Goal: Task Accomplishment & Management: Manage account settings

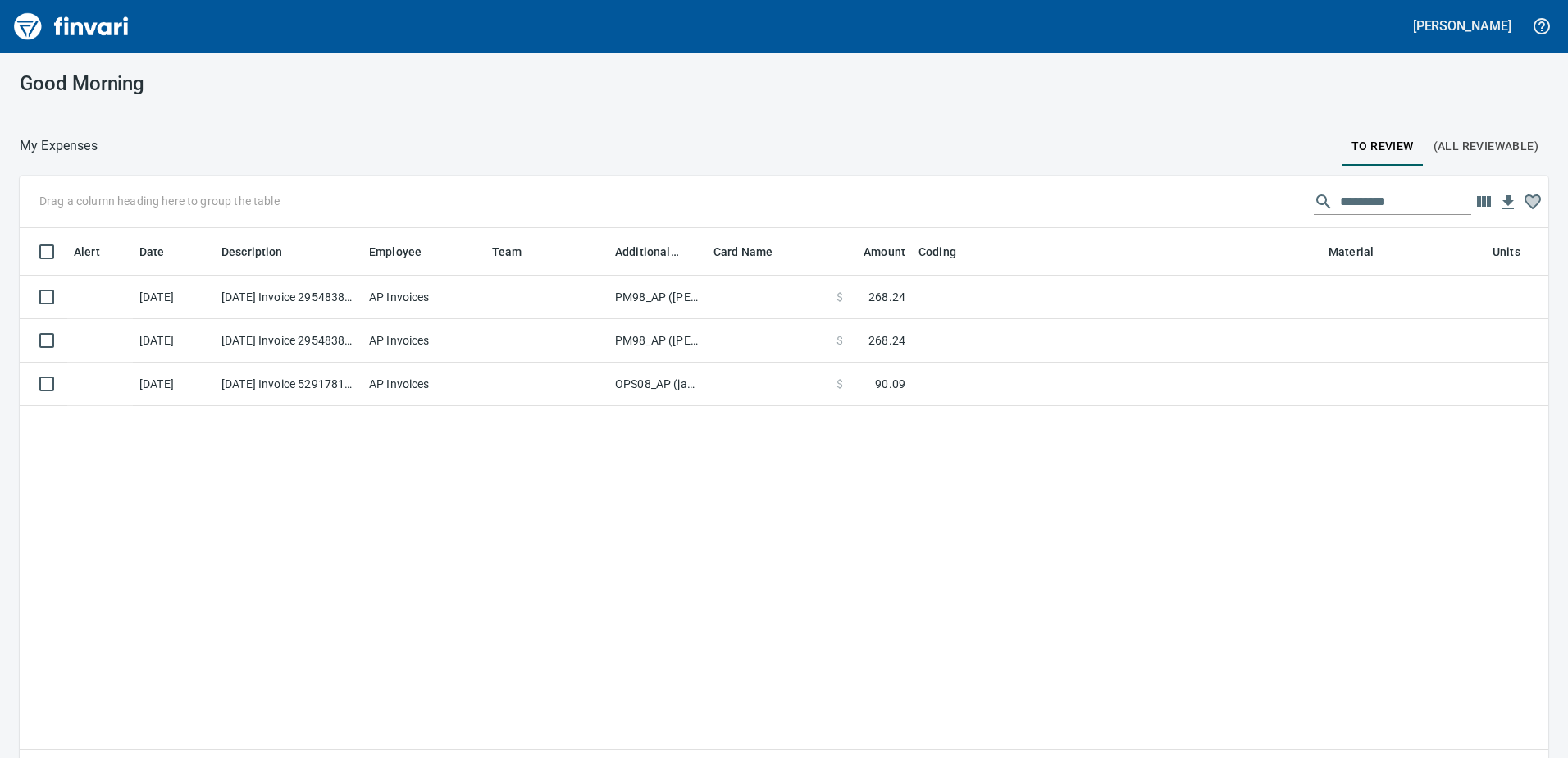
scroll to position [553, 1505]
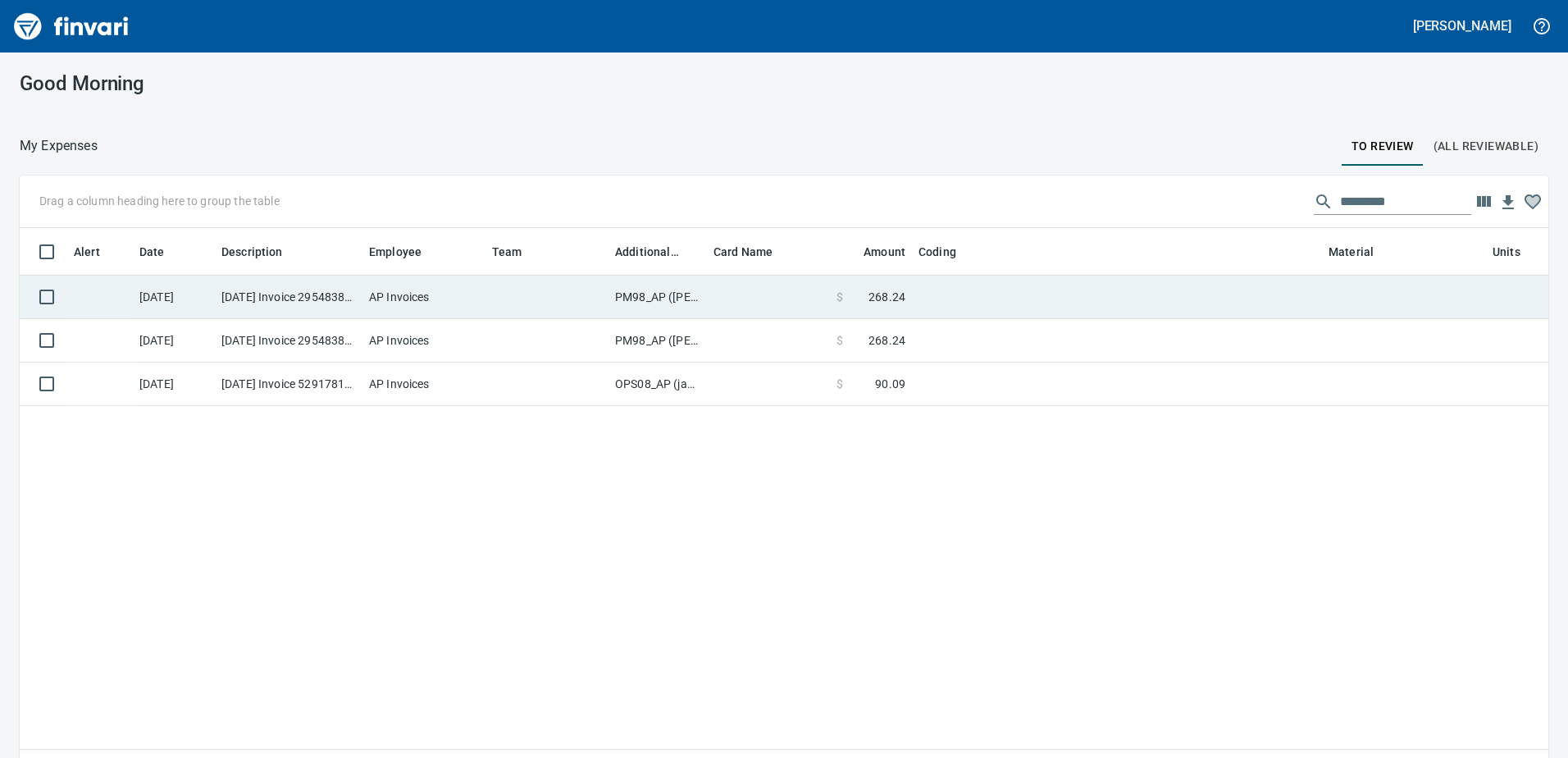
click at [632, 292] on td "PM98_AP ([PERSON_NAME], [PERSON_NAME])" at bounding box center [658, 297] width 98 height 43
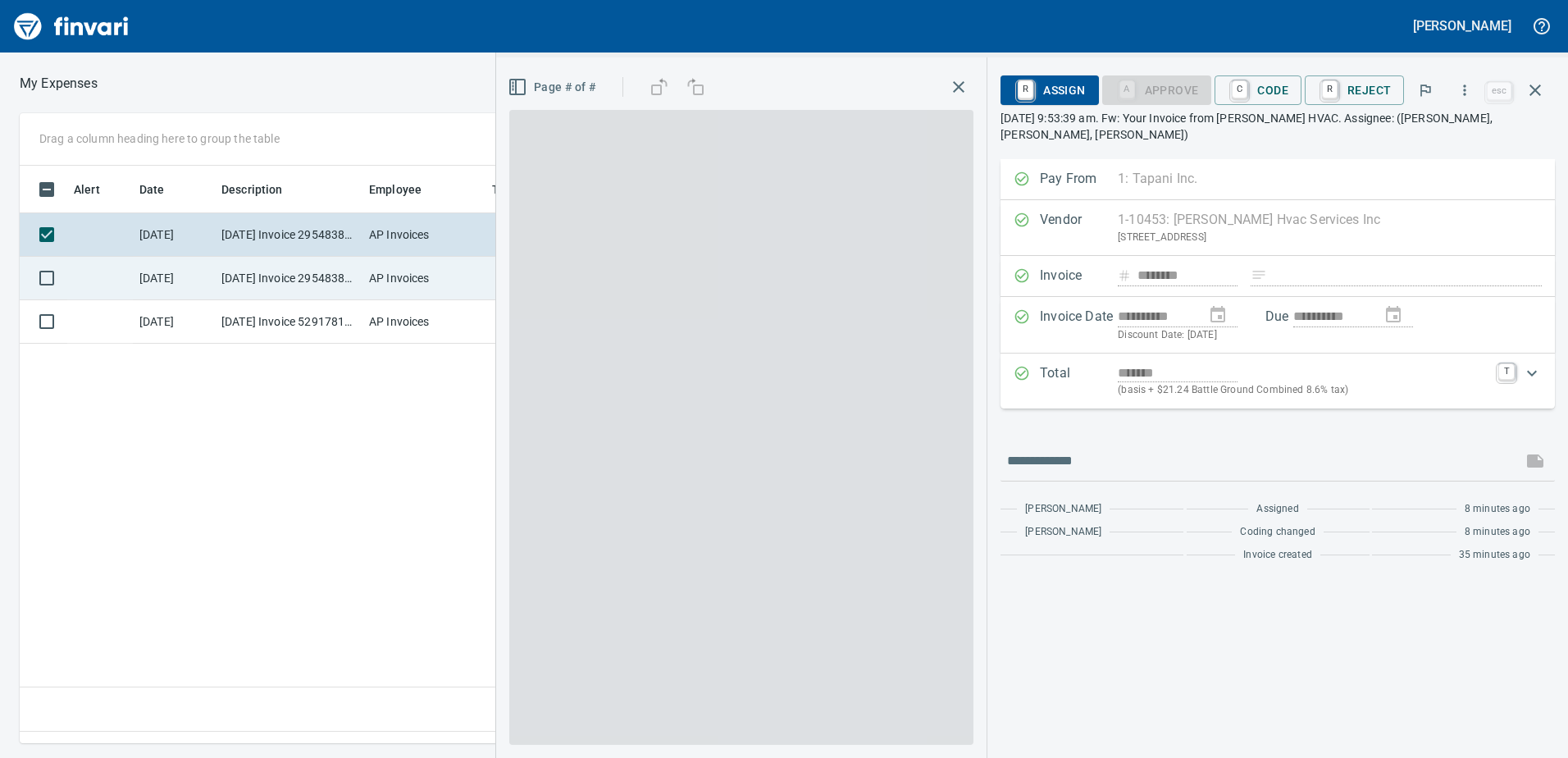
scroll to position [553, 1107]
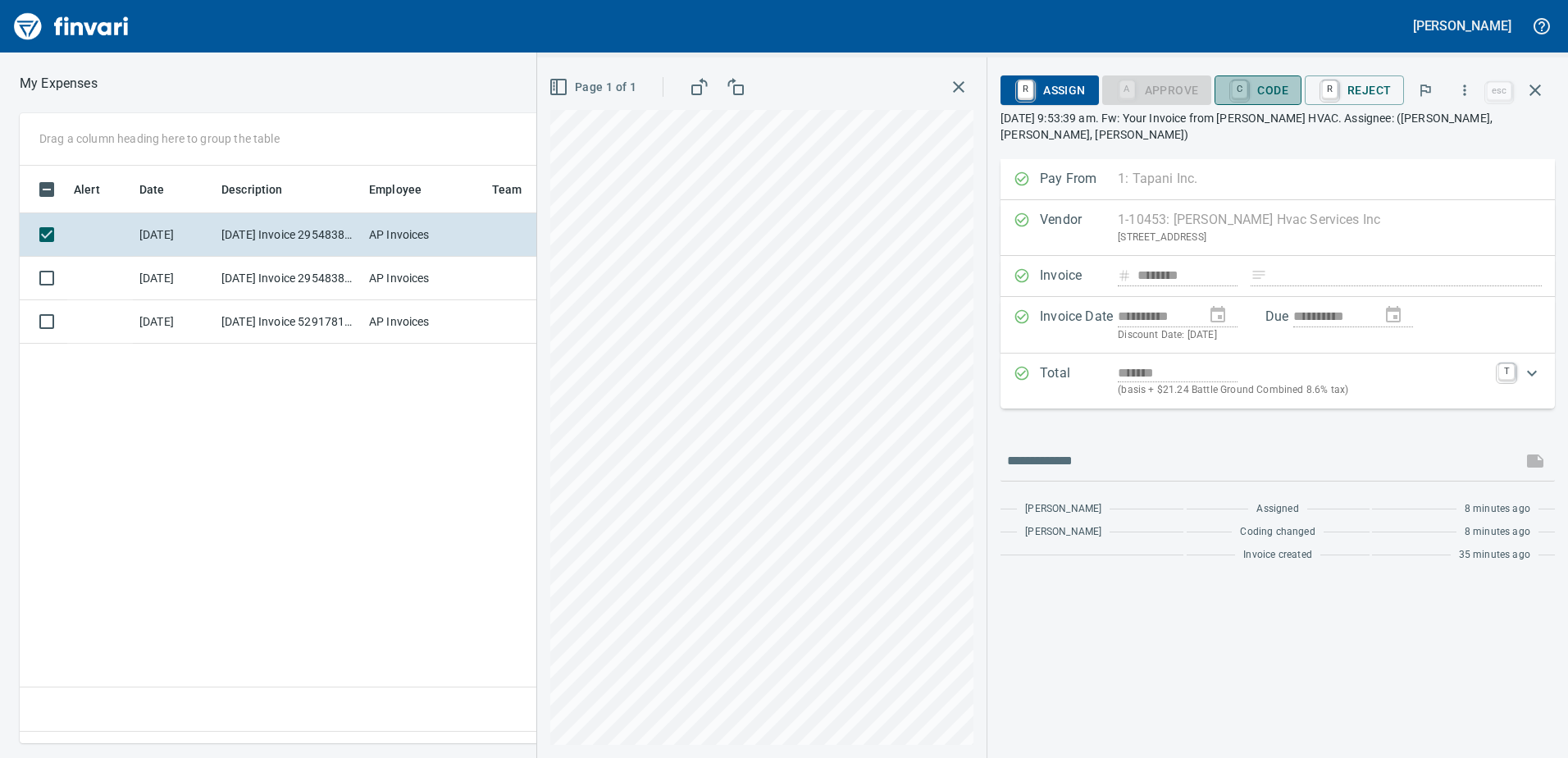
click at [1279, 88] on span "C Code" at bounding box center [1258, 89] width 61 height 28
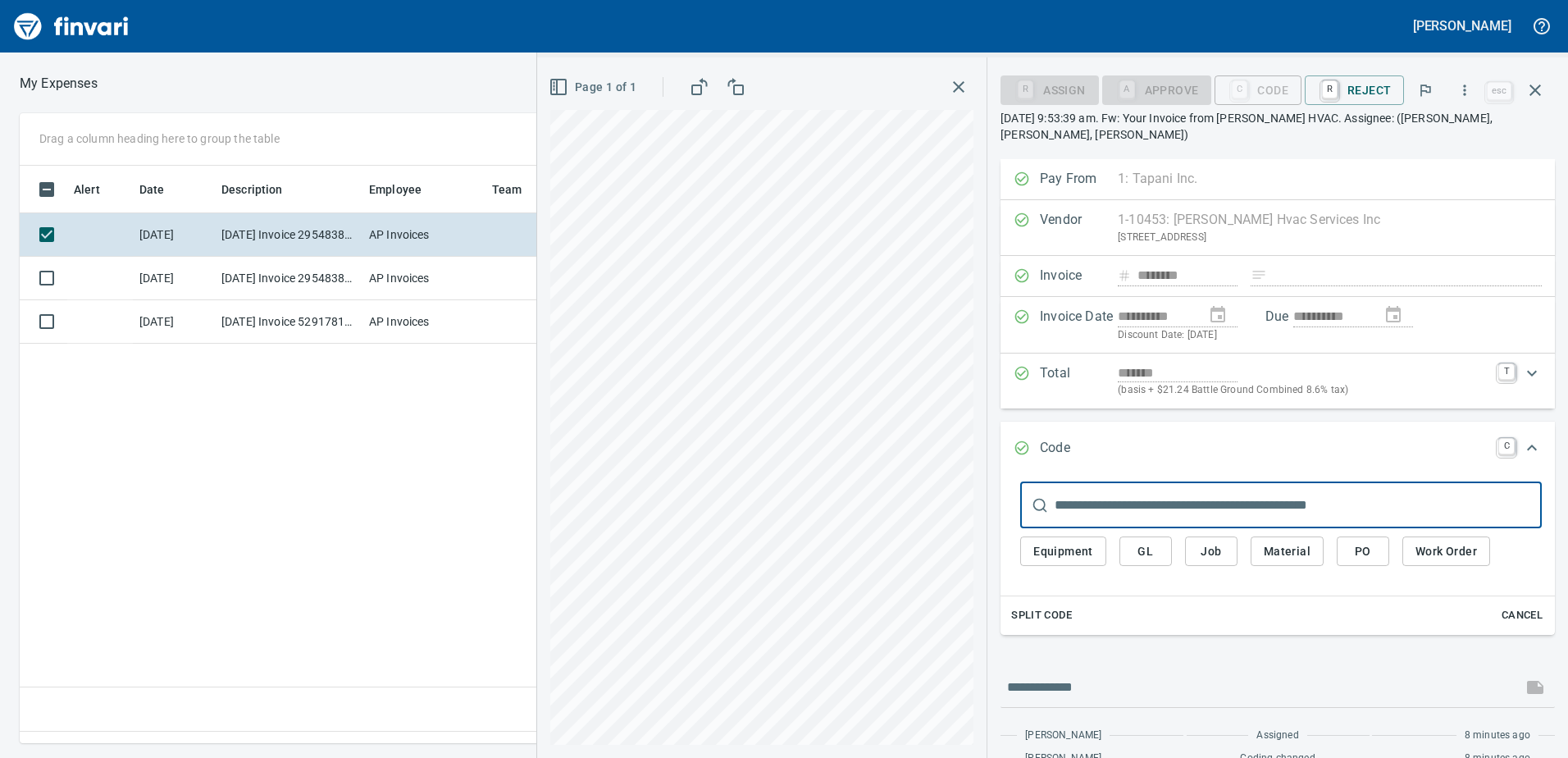
click at [1071, 556] on span "Equipment" at bounding box center [1063, 552] width 60 height 21
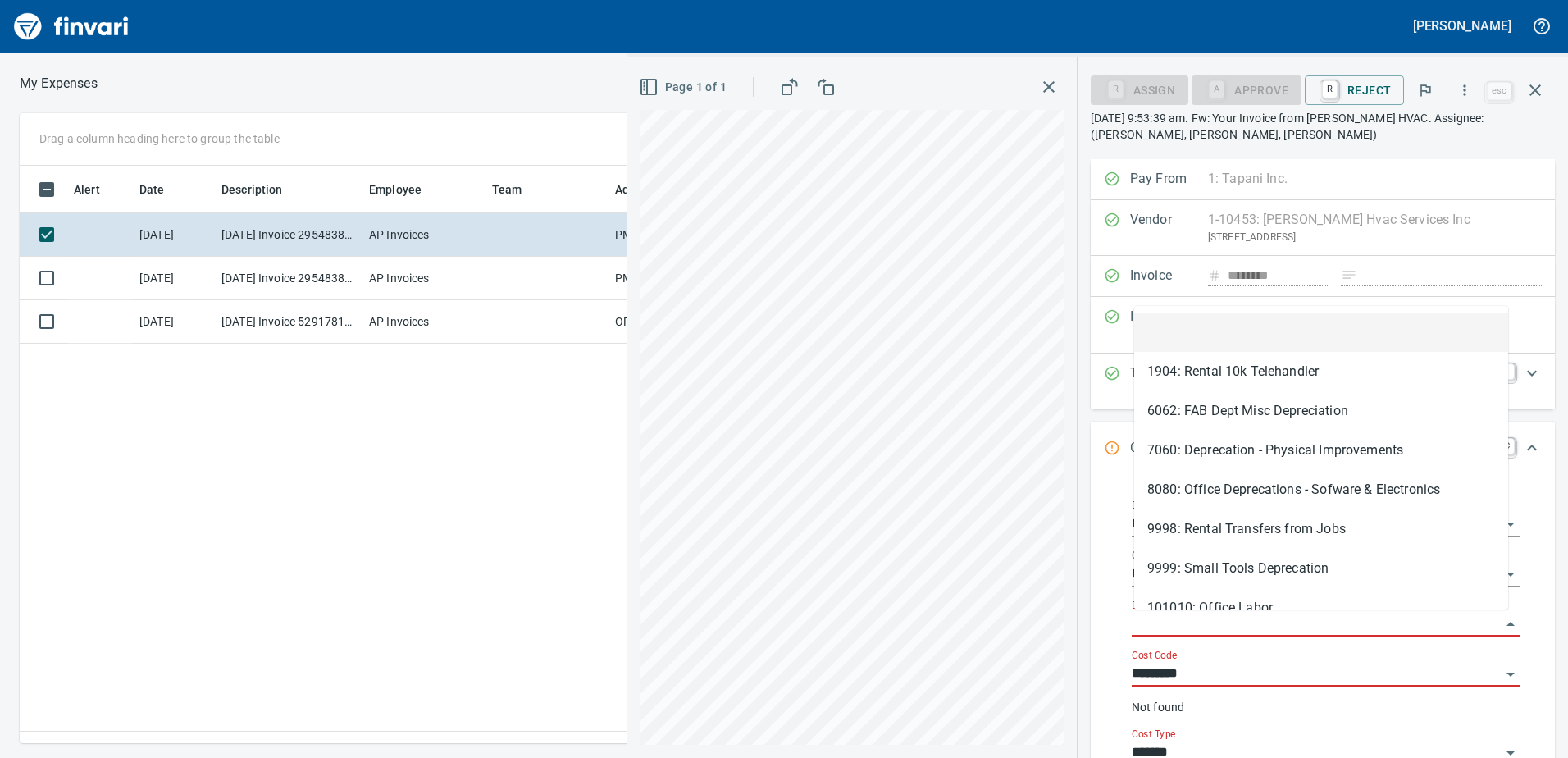
click at [1187, 619] on input "Equipment" at bounding box center [1316, 624] width 369 height 23
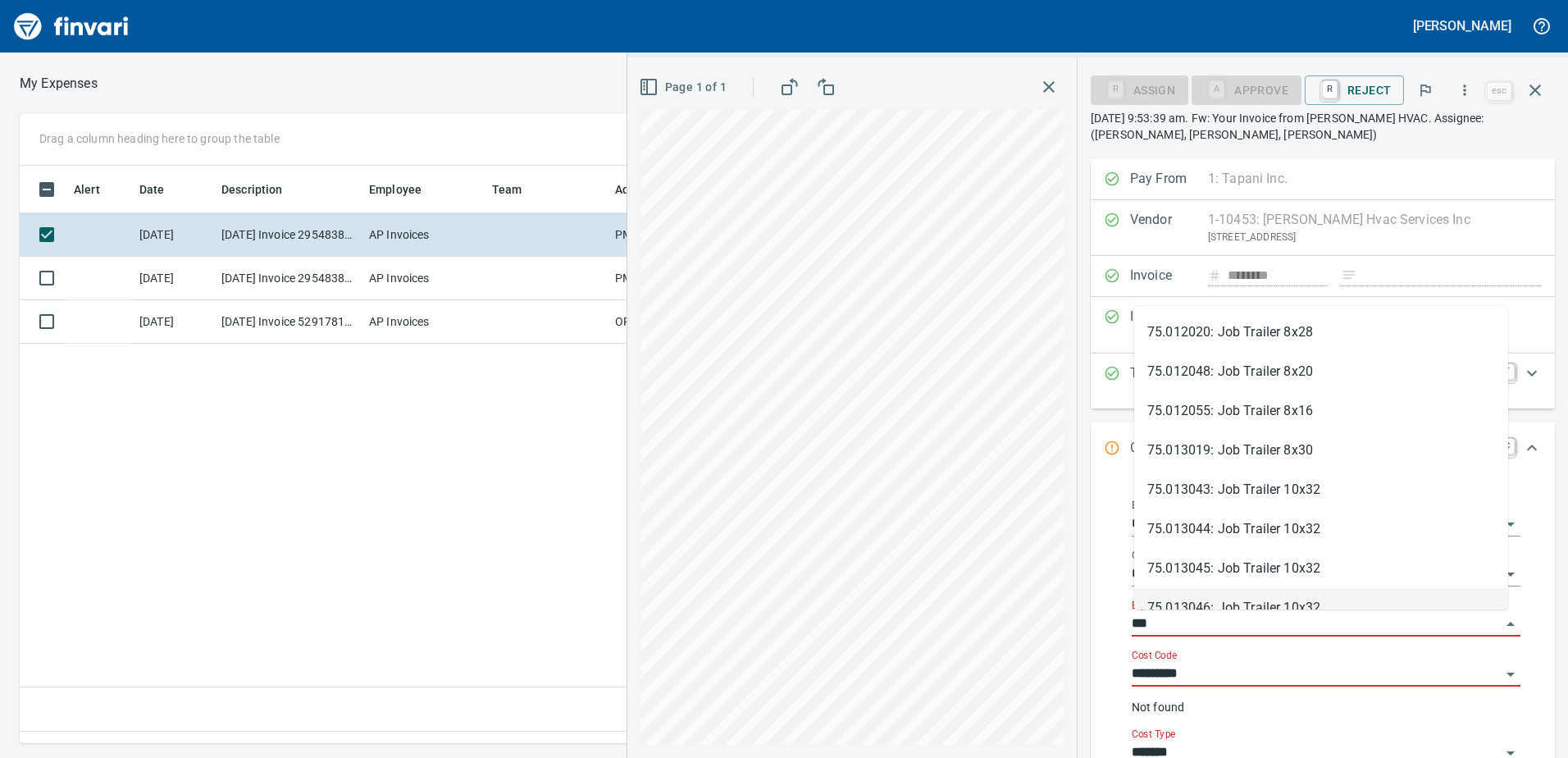
click at [1171, 628] on input "***" at bounding box center [1316, 624] width 369 height 23
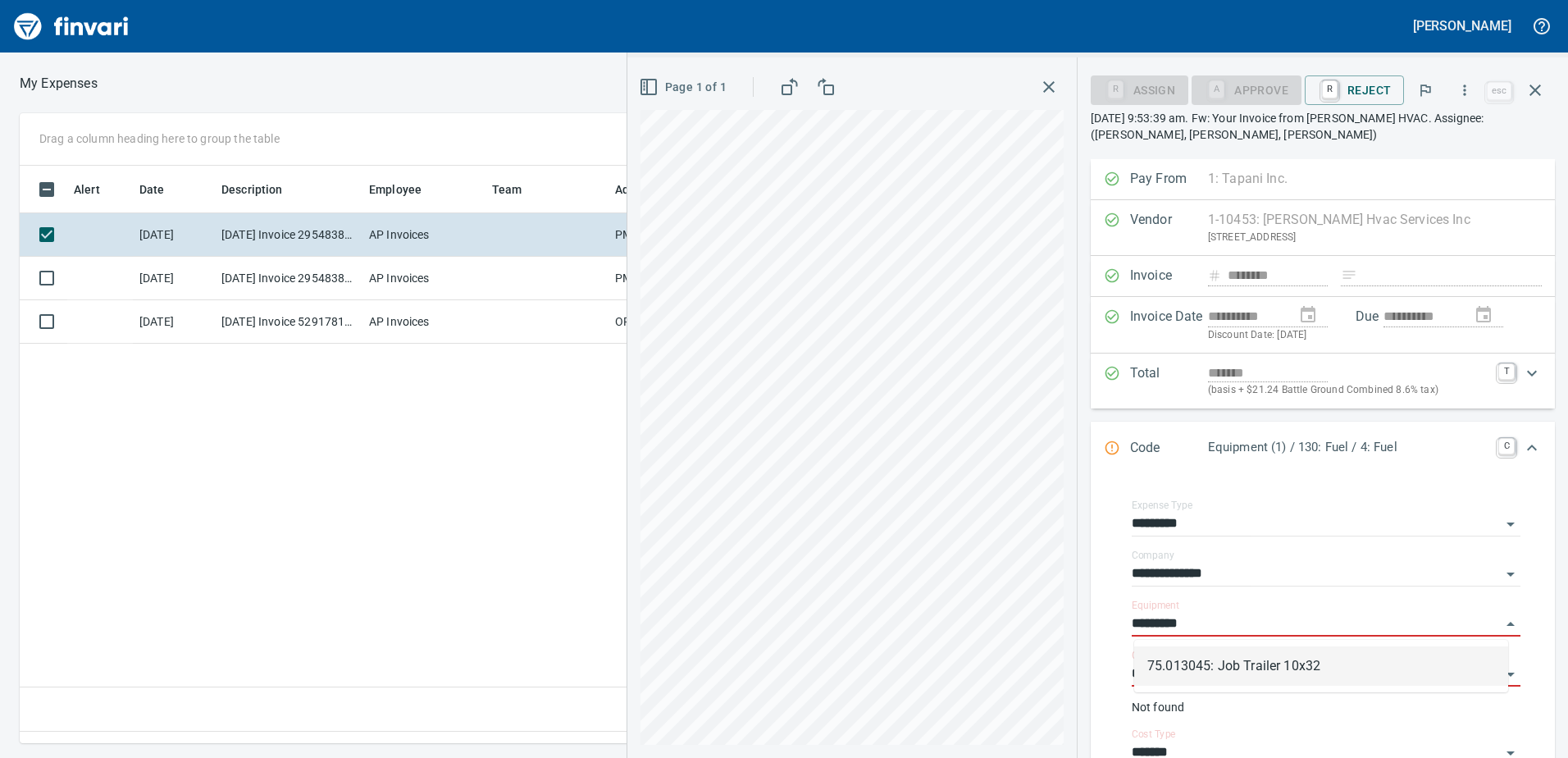
click at [1207, 665] on li "75.013045: Job Trailer 10x32" at bounding box center [1321, 666] width 374 height 39
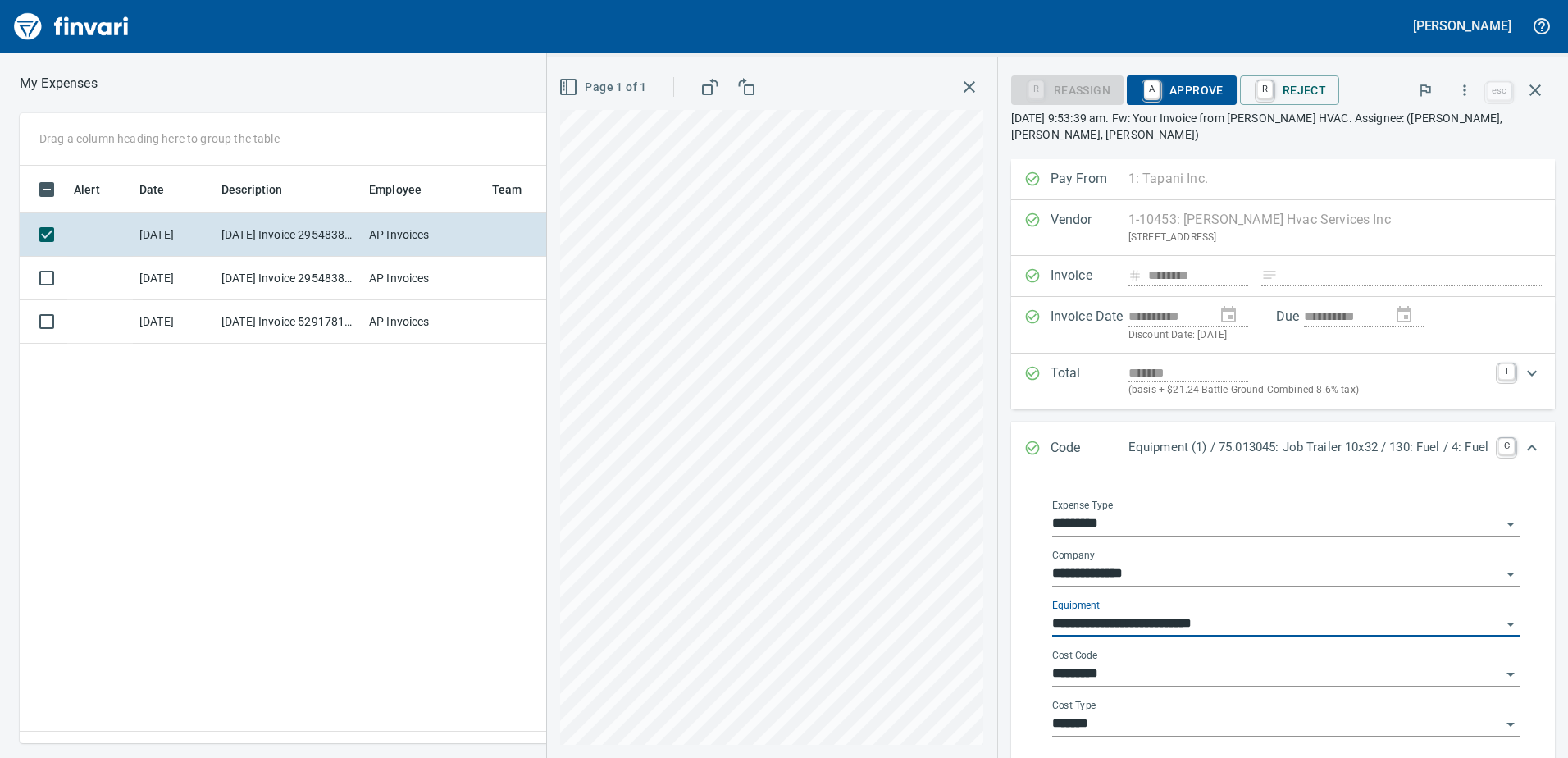
type input "**********"
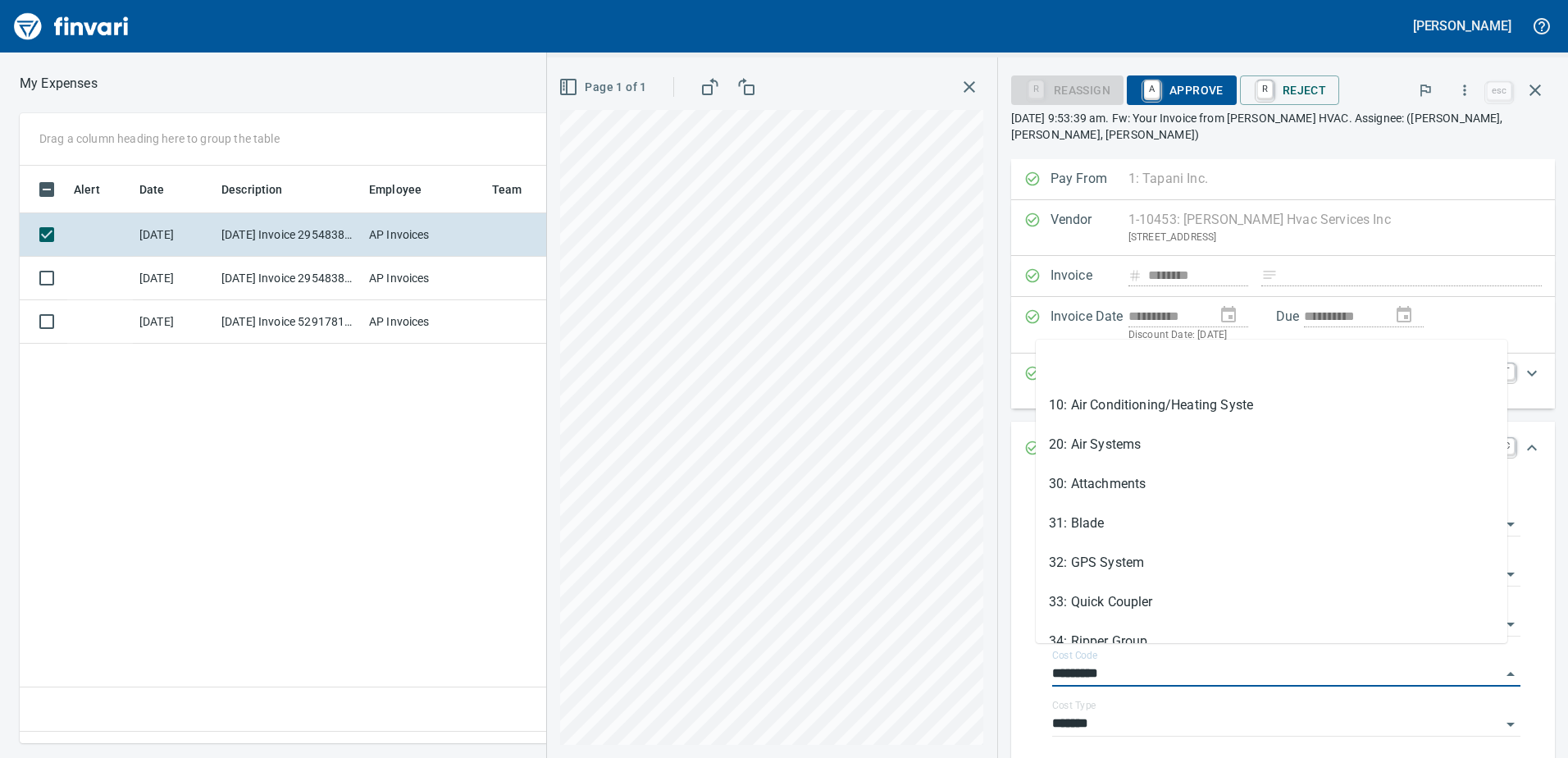
drag, startPoint x: 1119, startPoint y: 662, endPoint x: 1001, endPoint y: 658, distance: 118.1
click at [1011, 658] on div "**********" at bounding box center [1283, 629] width 544 height 307
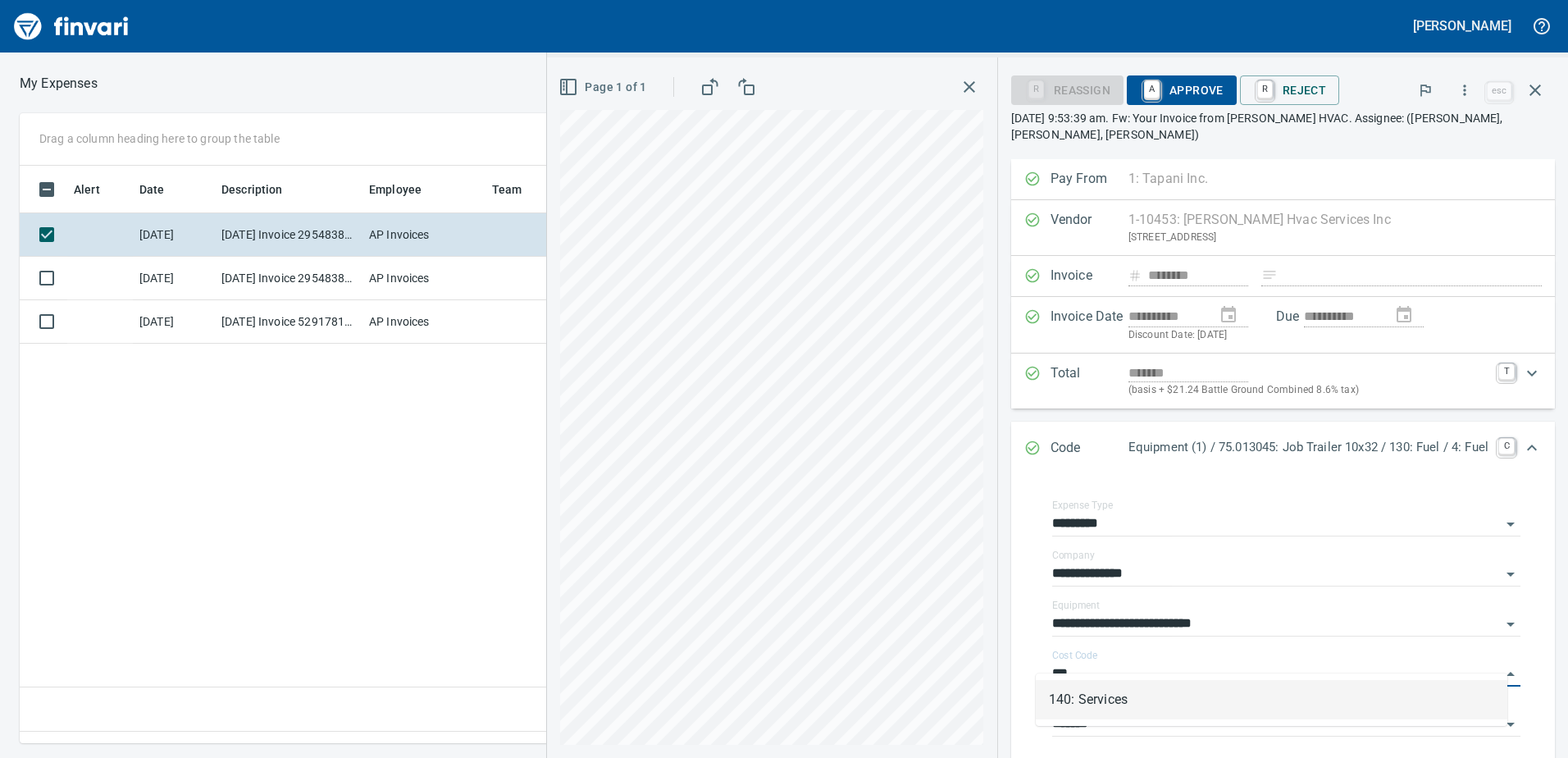
click at [1098, 708] on li "140: Services" at bounding box center [1271, 700] width 471 height 39
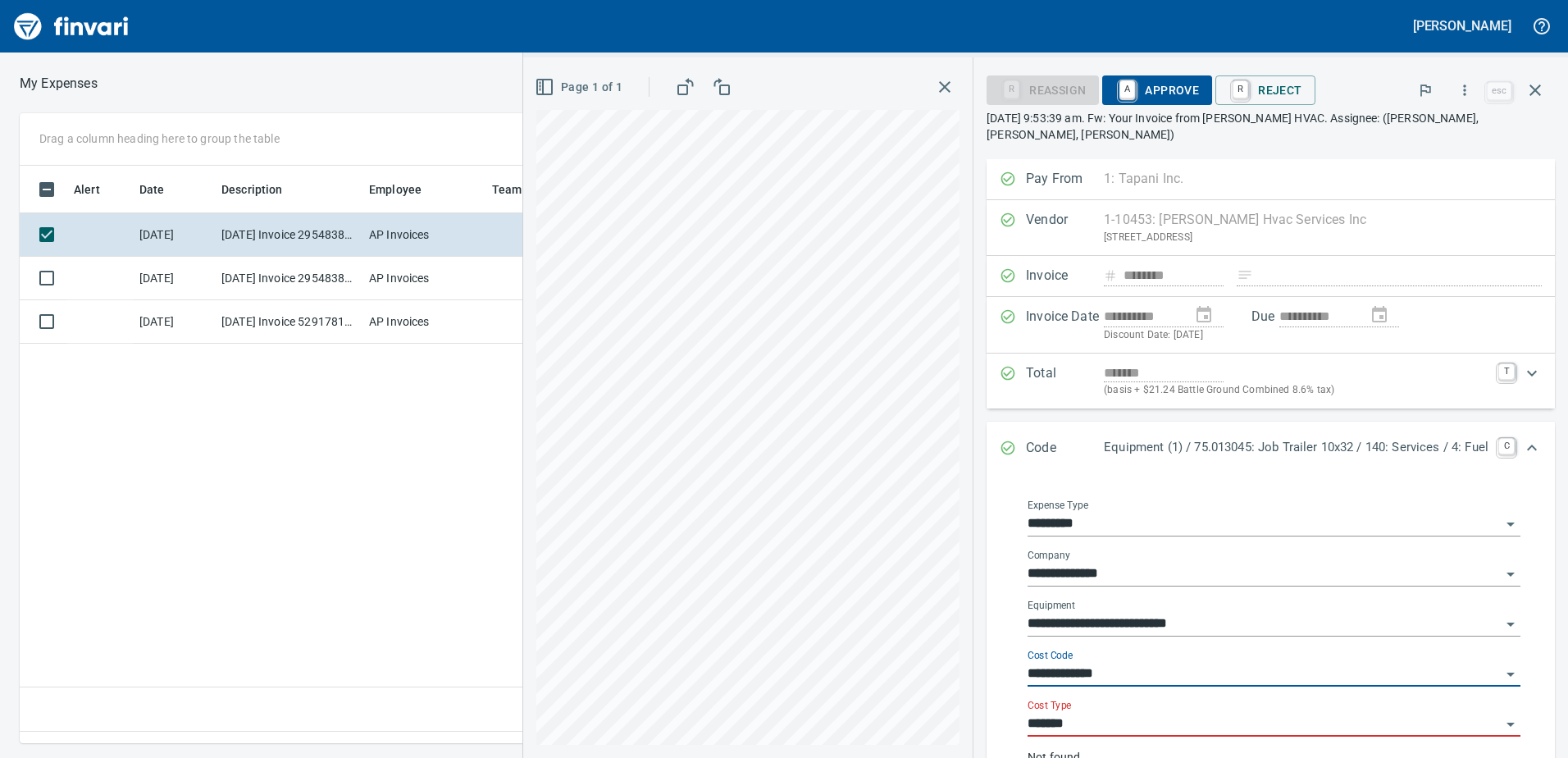
type input "**********"
click at [1073, 713] on input "*******" at bounding box center [1264, 725] width 473 height 23
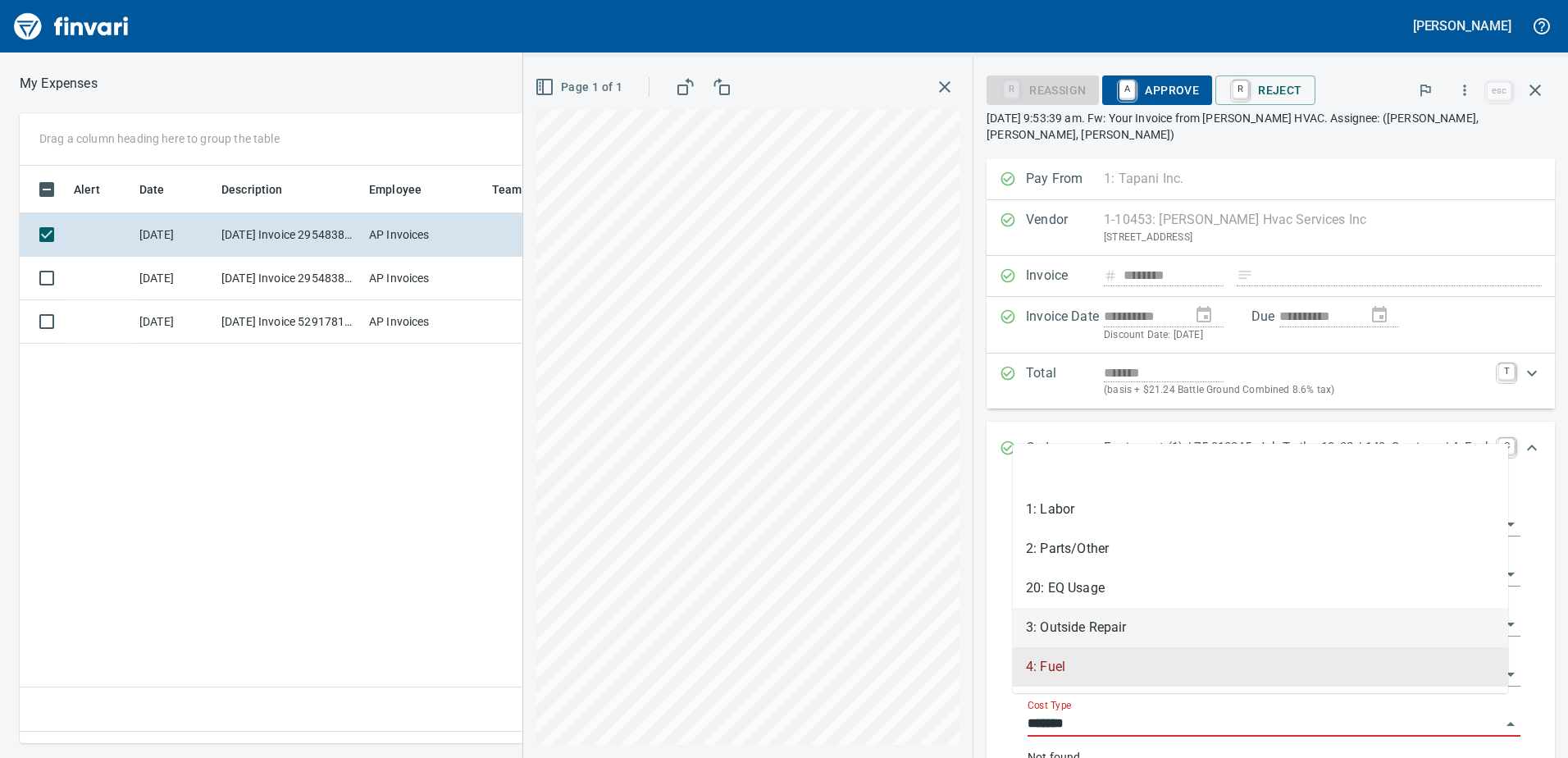
click at [1076, 625] on li "3: Outside Repair" at bounding box center [1261, 627] width 496 height 39
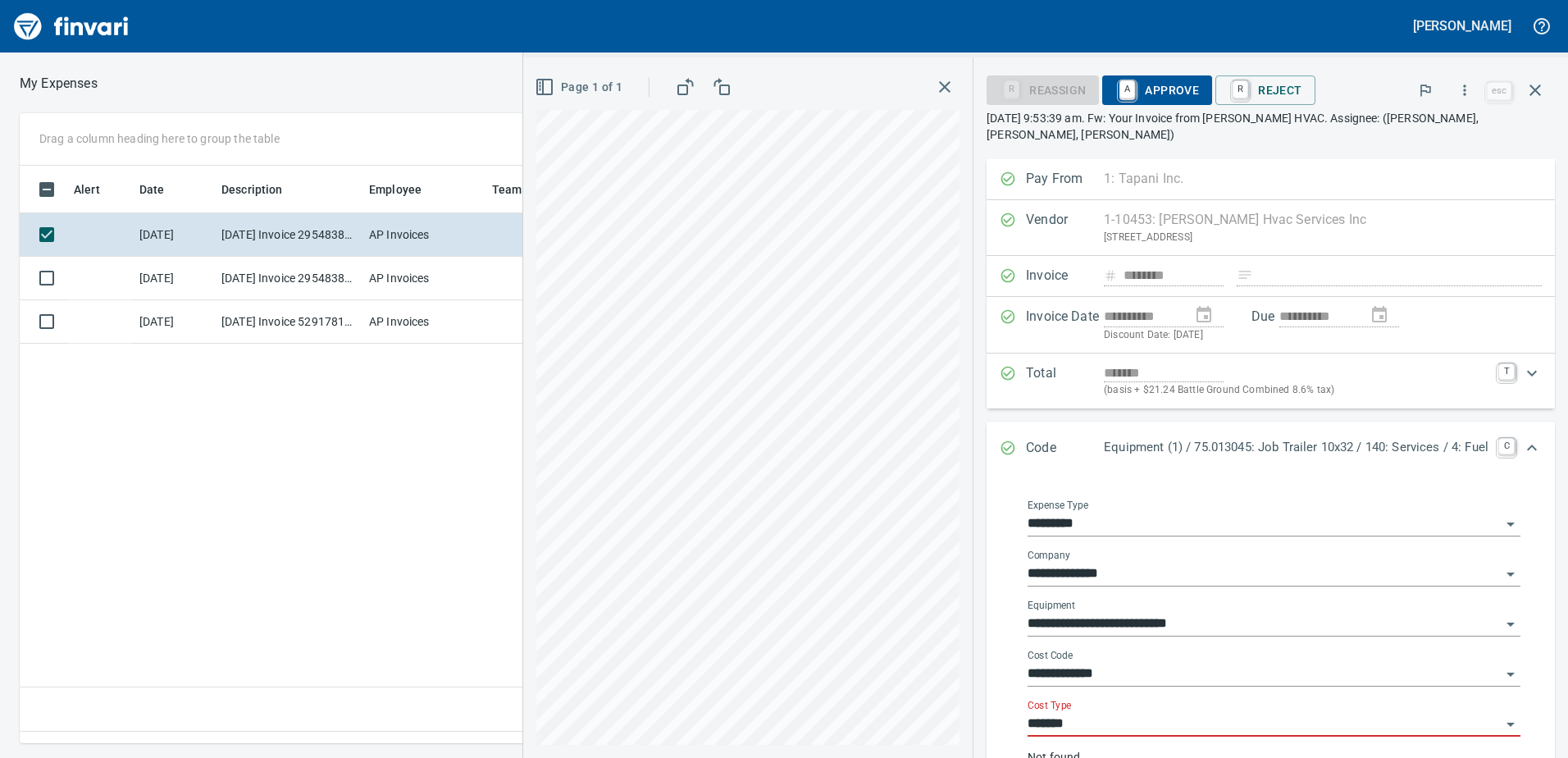
type input "**********"
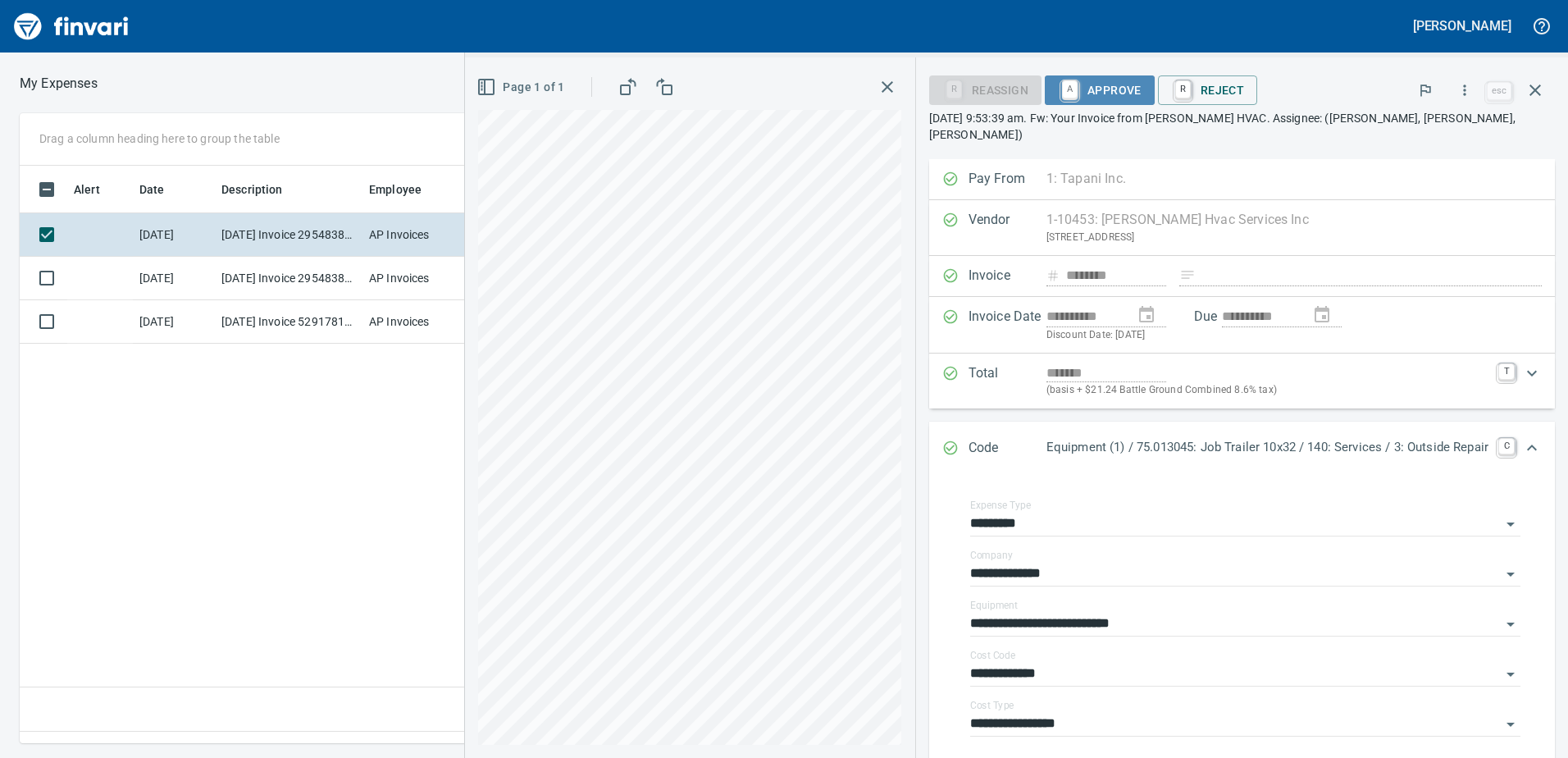
click at [1103, 86] on span "A Approve" at bounding box center [1100, 89] width 83 height 28
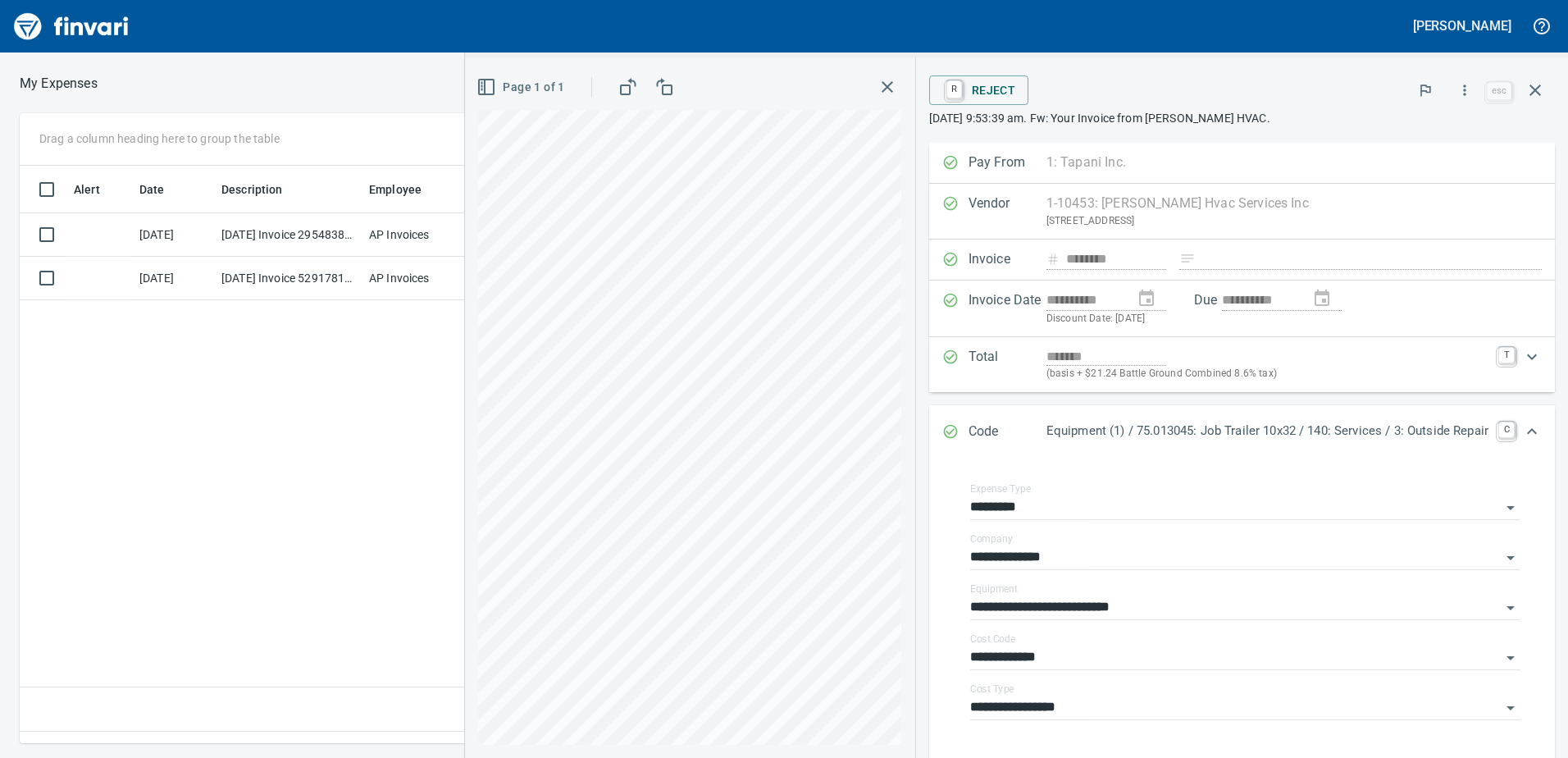
click at [1539, 89] on icon "button" at bounding box center [1535, 90] width 20 height 20
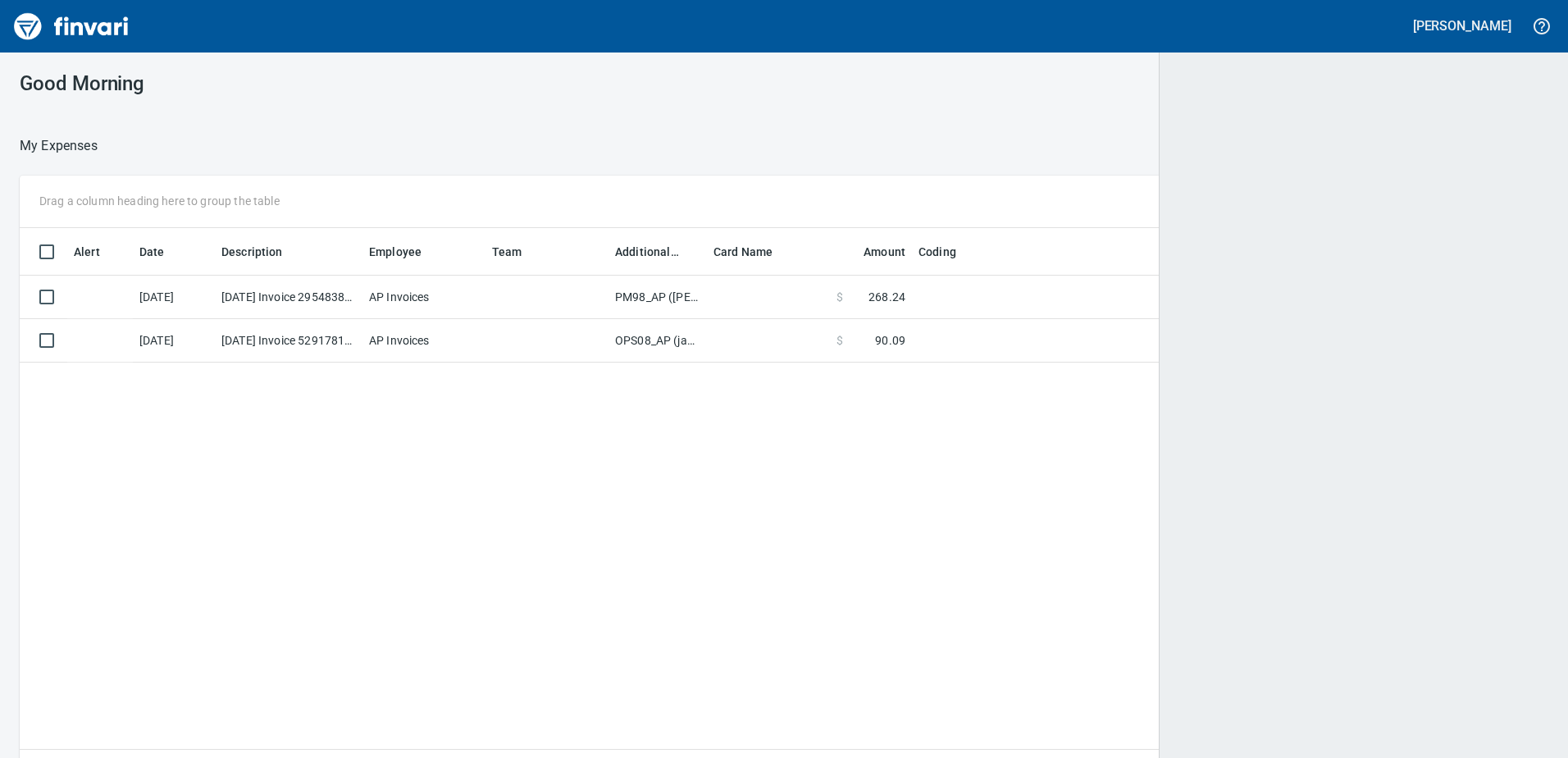
scroll to position [553, 1501]
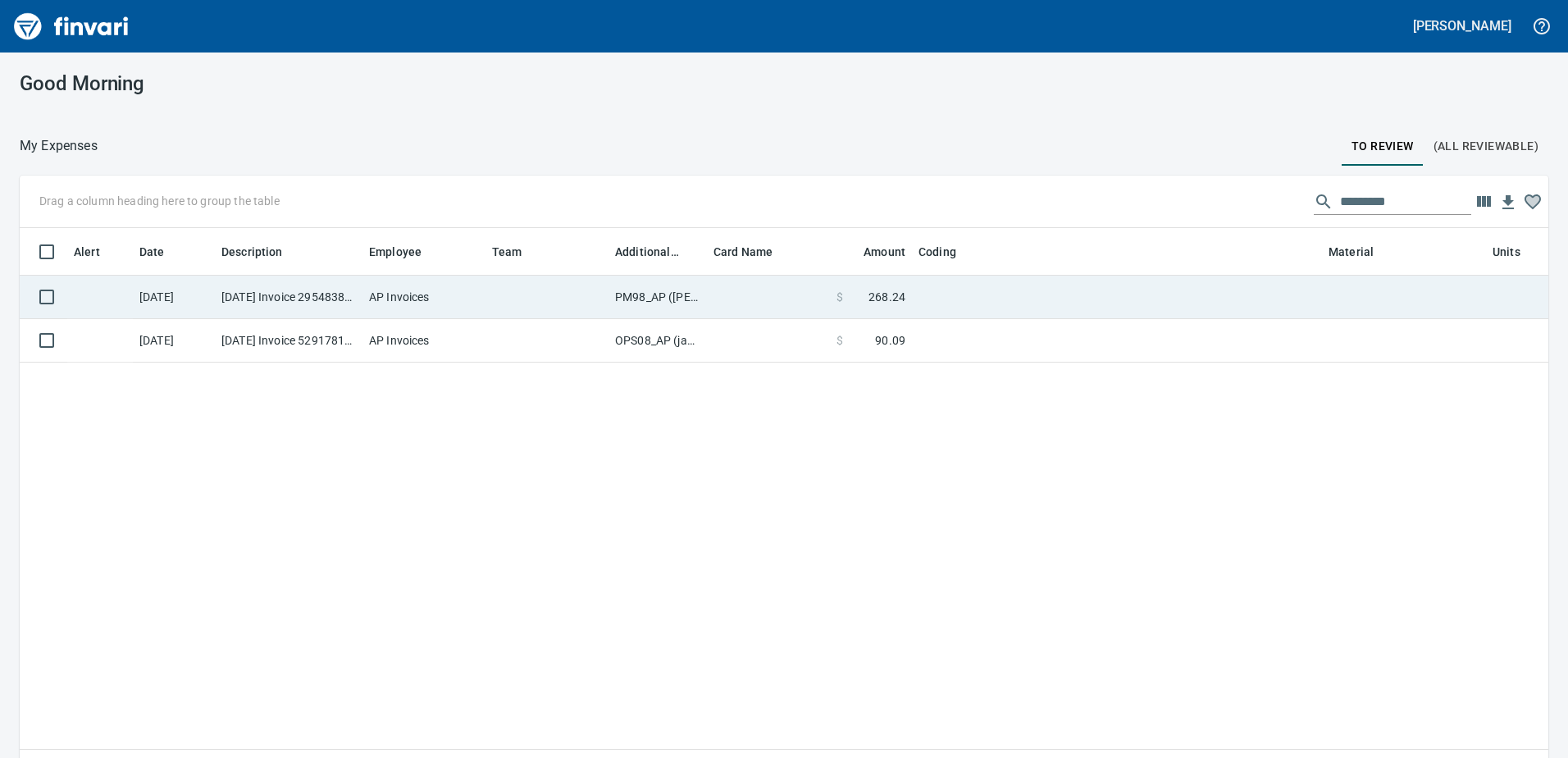
click at [648, 297] on td "PM98_AP ([PERSON_NAME], [PERSON_NAME])" at bounding box center [658, 297] width 98 height 43
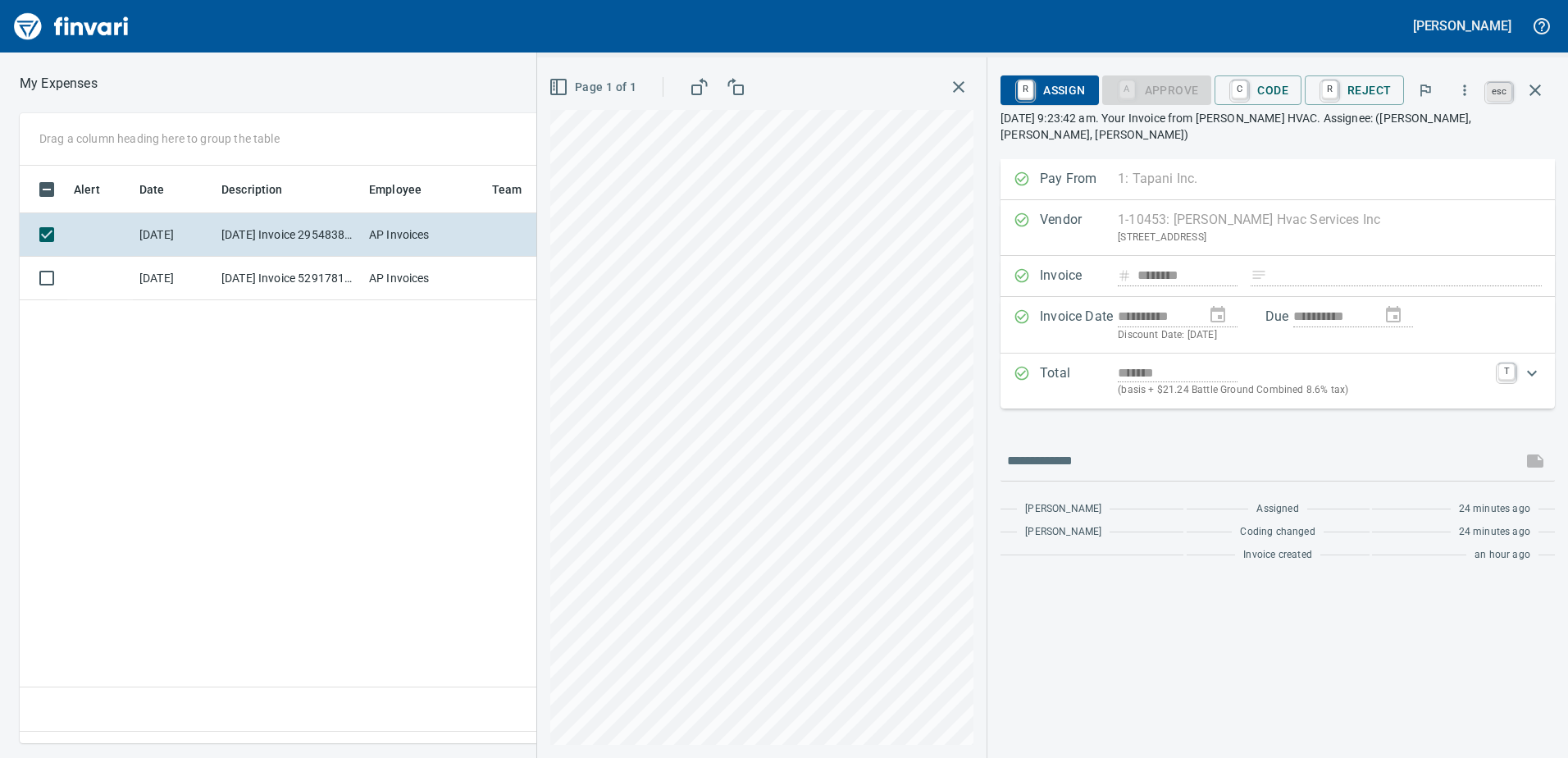
scroll to position [553, 1107]
click at [1535, 87] on icon "button" at bounding box center [1535, 90] width 20 height 20
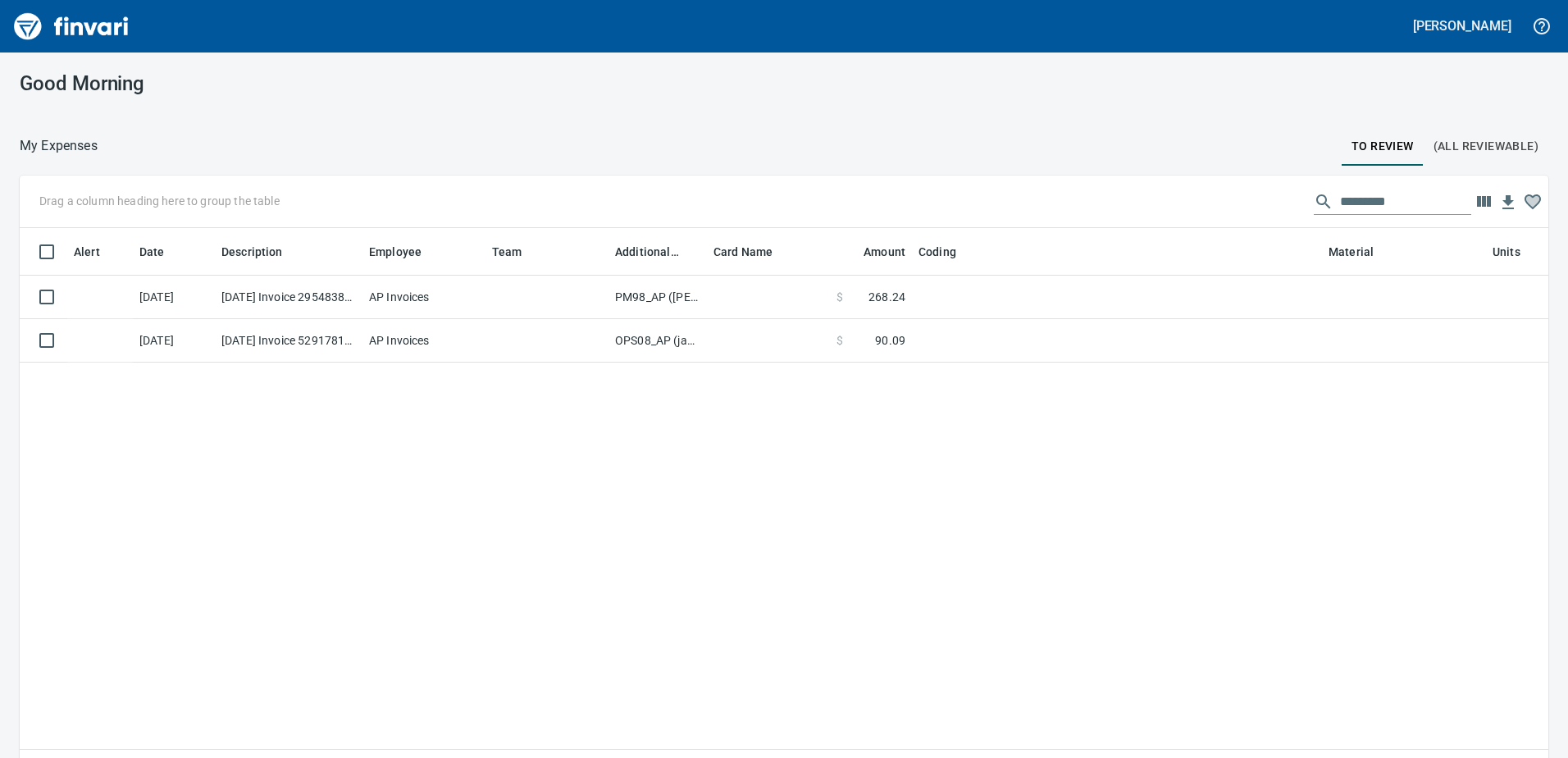
scroll to position [553, 1505]
click at [1471, 140] on span "(All Reviewable)" at bounding box center [1486, 146] width 105 height 21
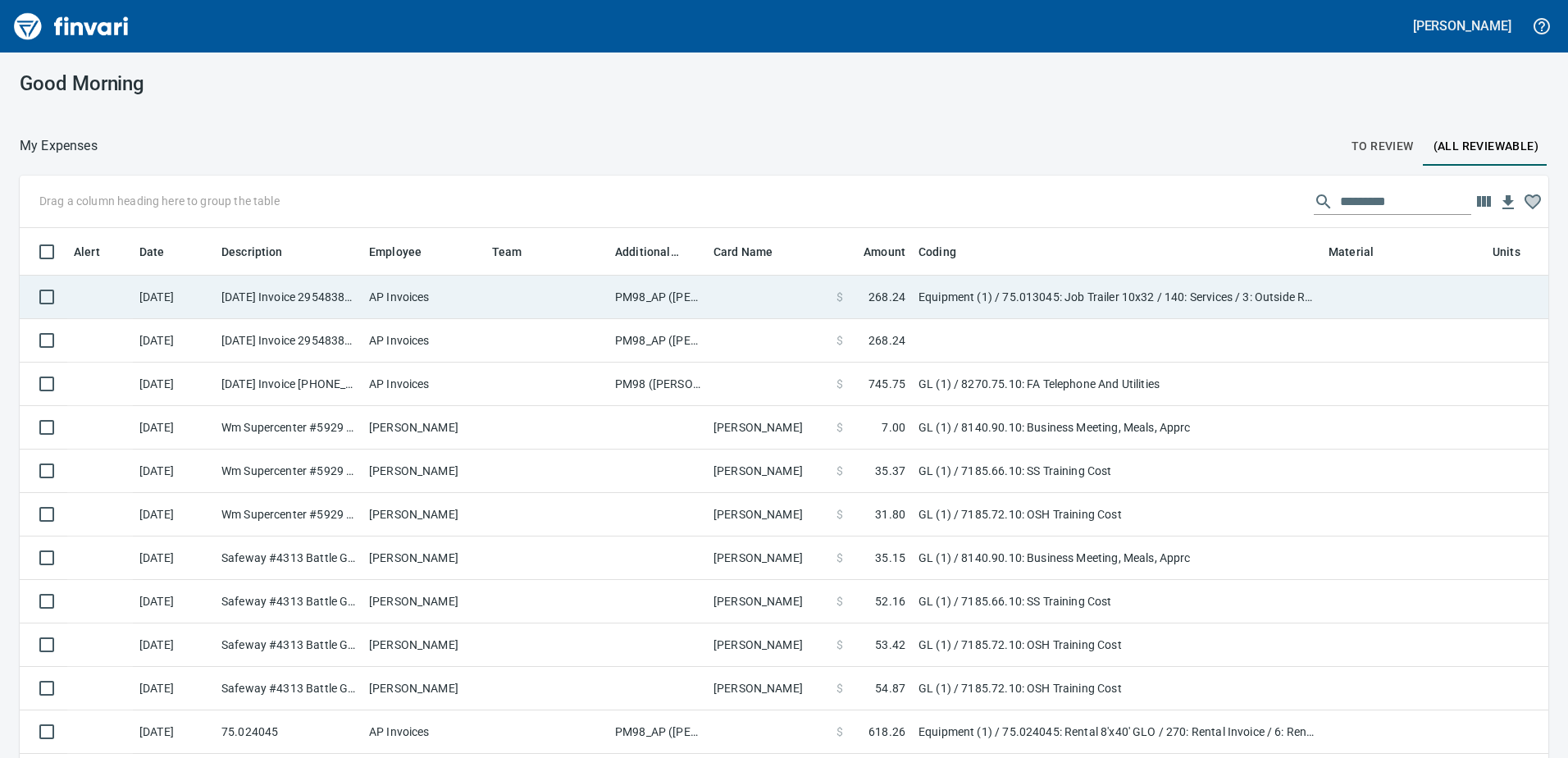
scroll to position [553, 1492]
click at [647, 296] on td "PM98_AP ([PERSON_NAME], [PERSON_NAME])" at bounding box center [658, 297] width 98 height 43
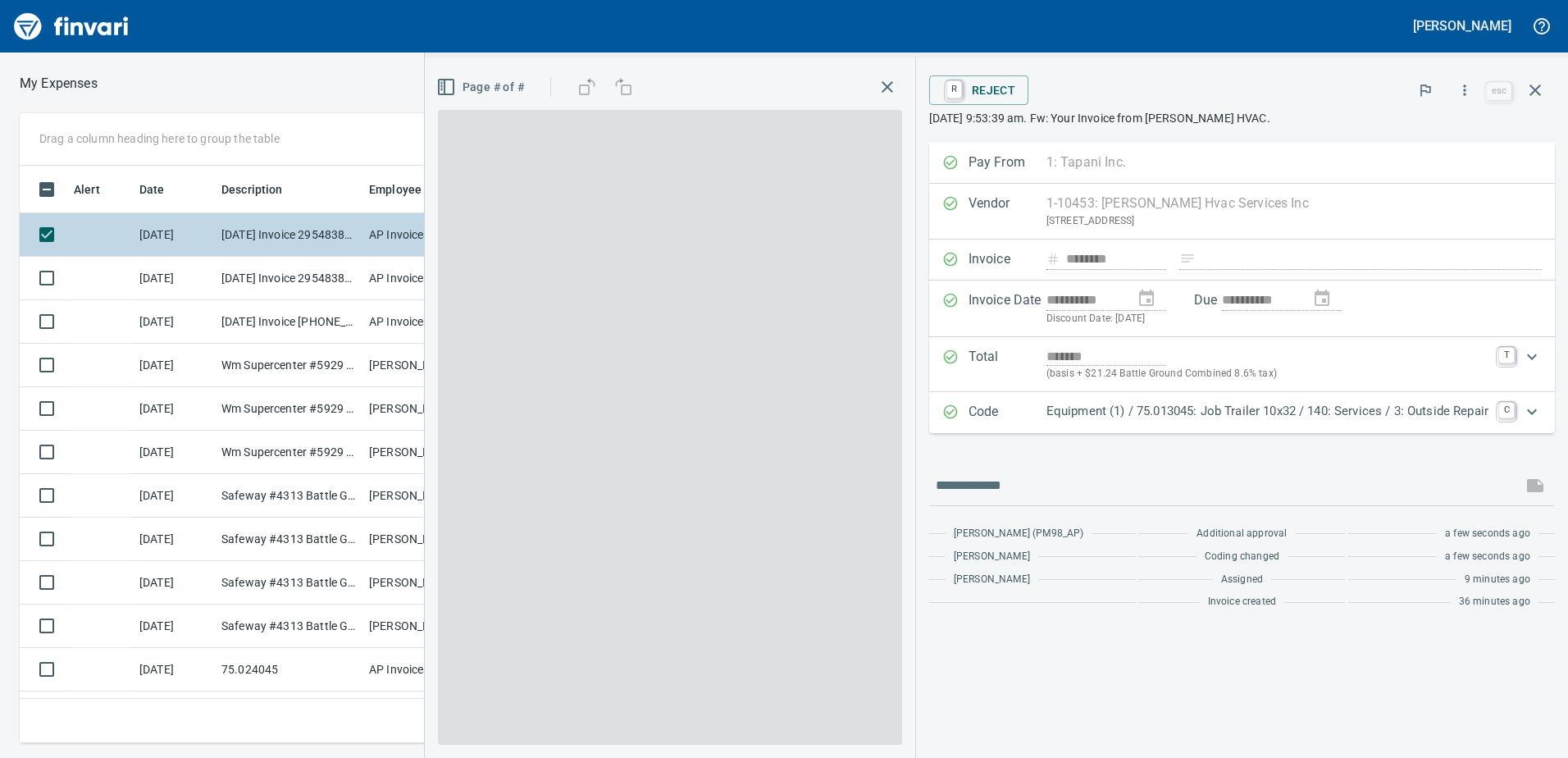
scroll to position [553, 1094]
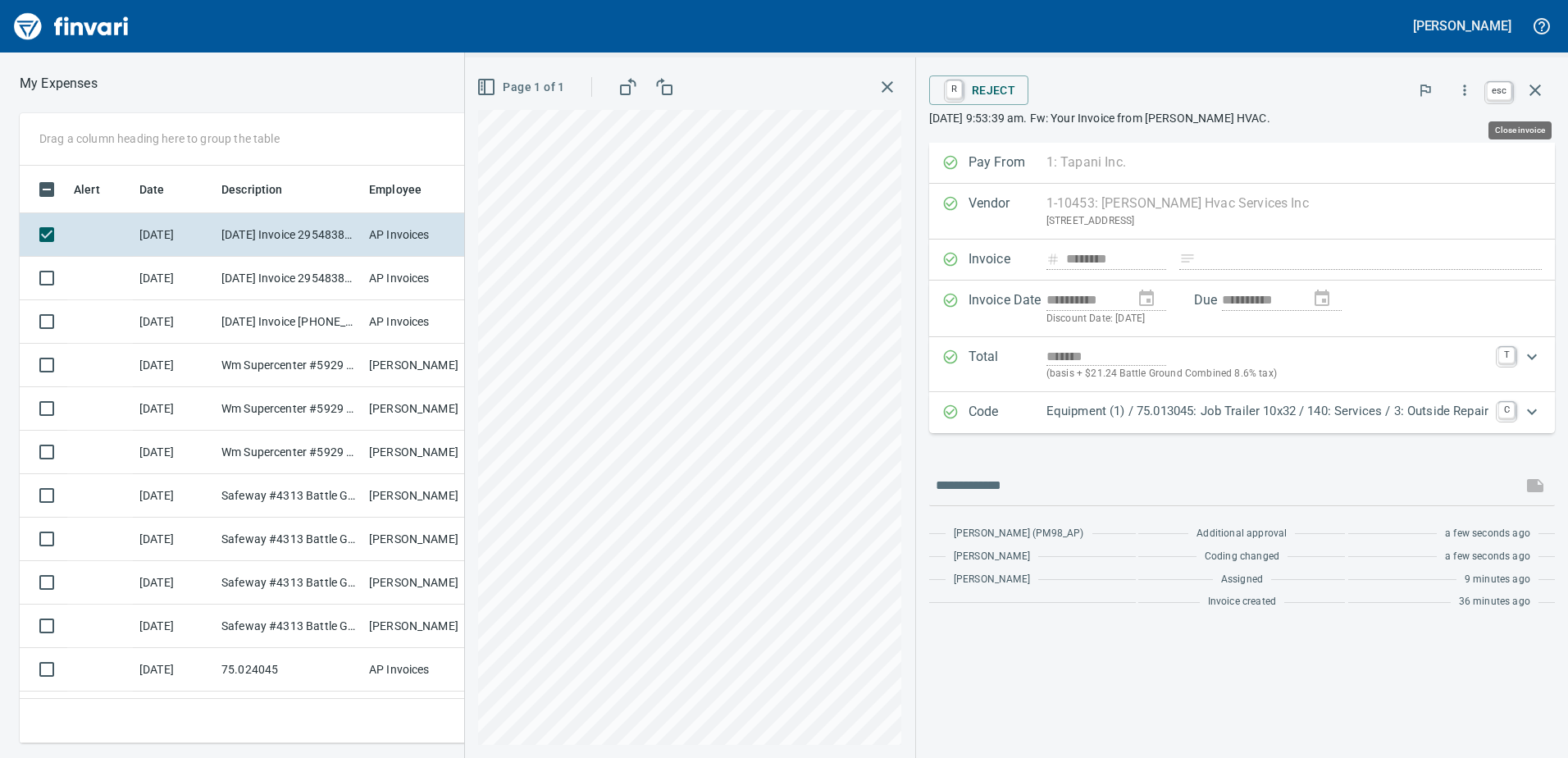
click at [1554, 93] on button "button" at bounding box center [1535, 90] width 39 height 39
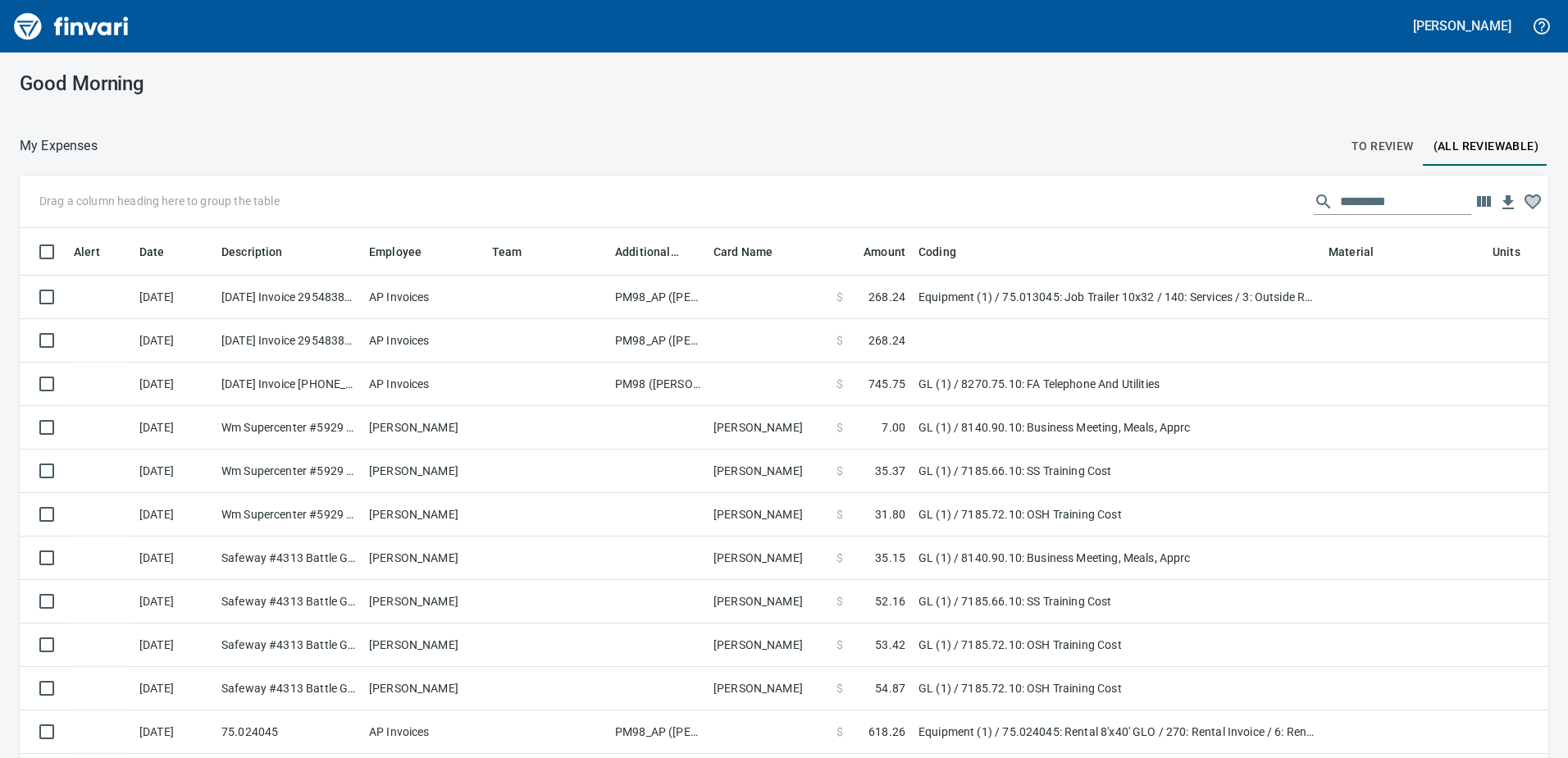
scroll to position [2, 2]
click at [1386, 139] on span "To Review" at bounding box center [1383, 146] width 63 height 21
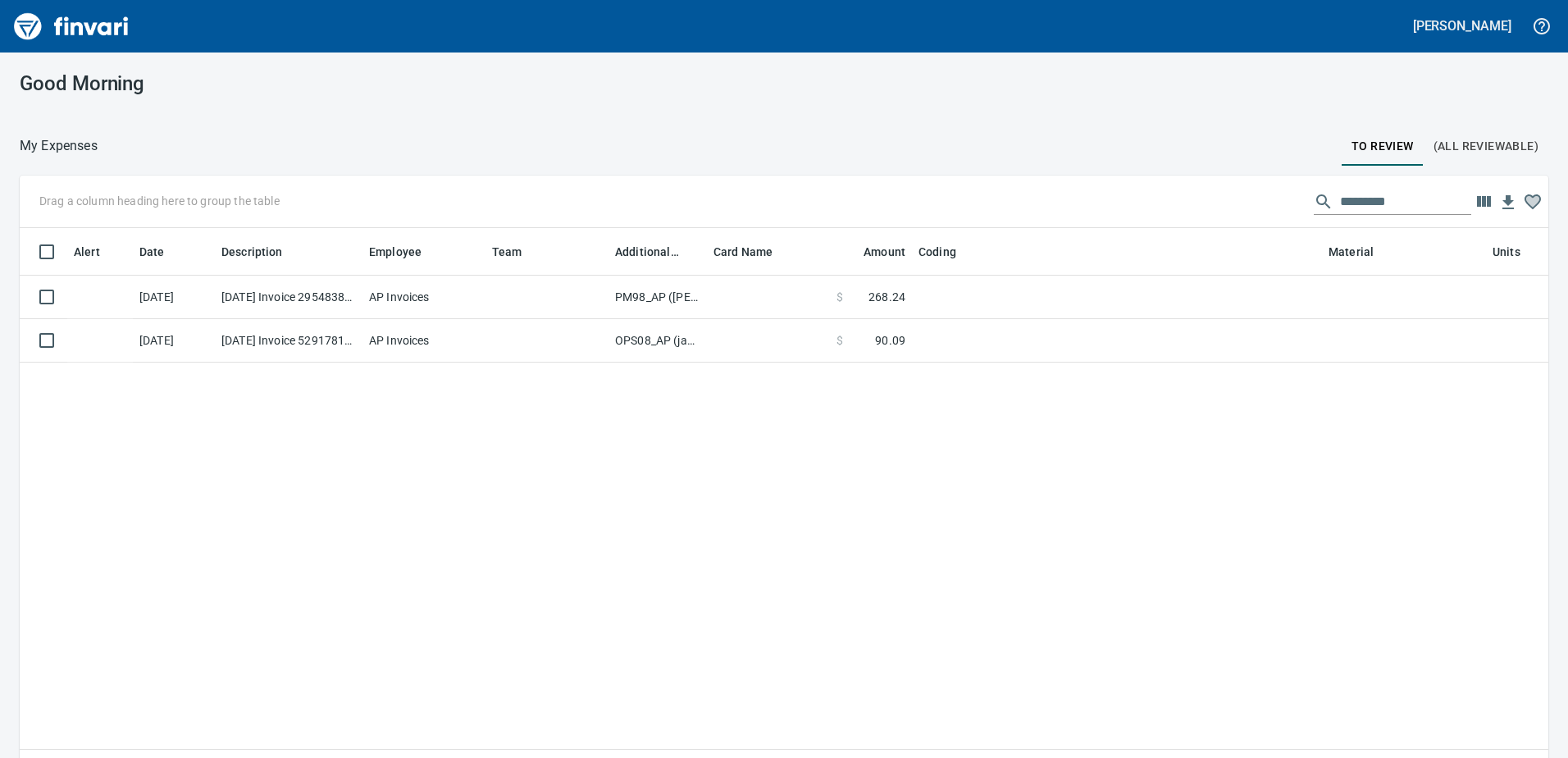
scroll to position [2, 2]
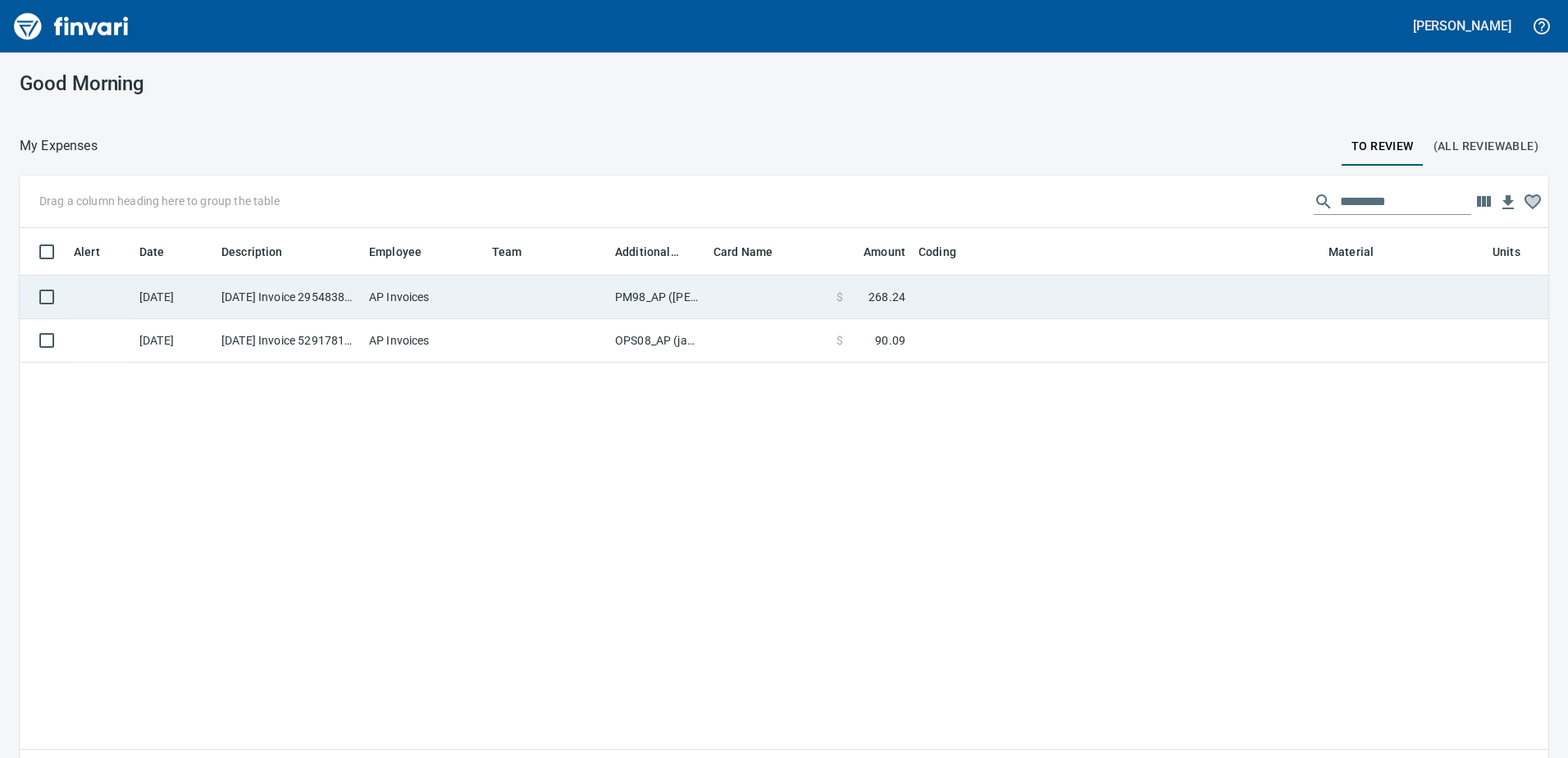
click at [665, 298] on td "PM98_AP ([PERSON_NAME], [PERSON_NAME])" at bounding box center [658, 297] width 98 height 43
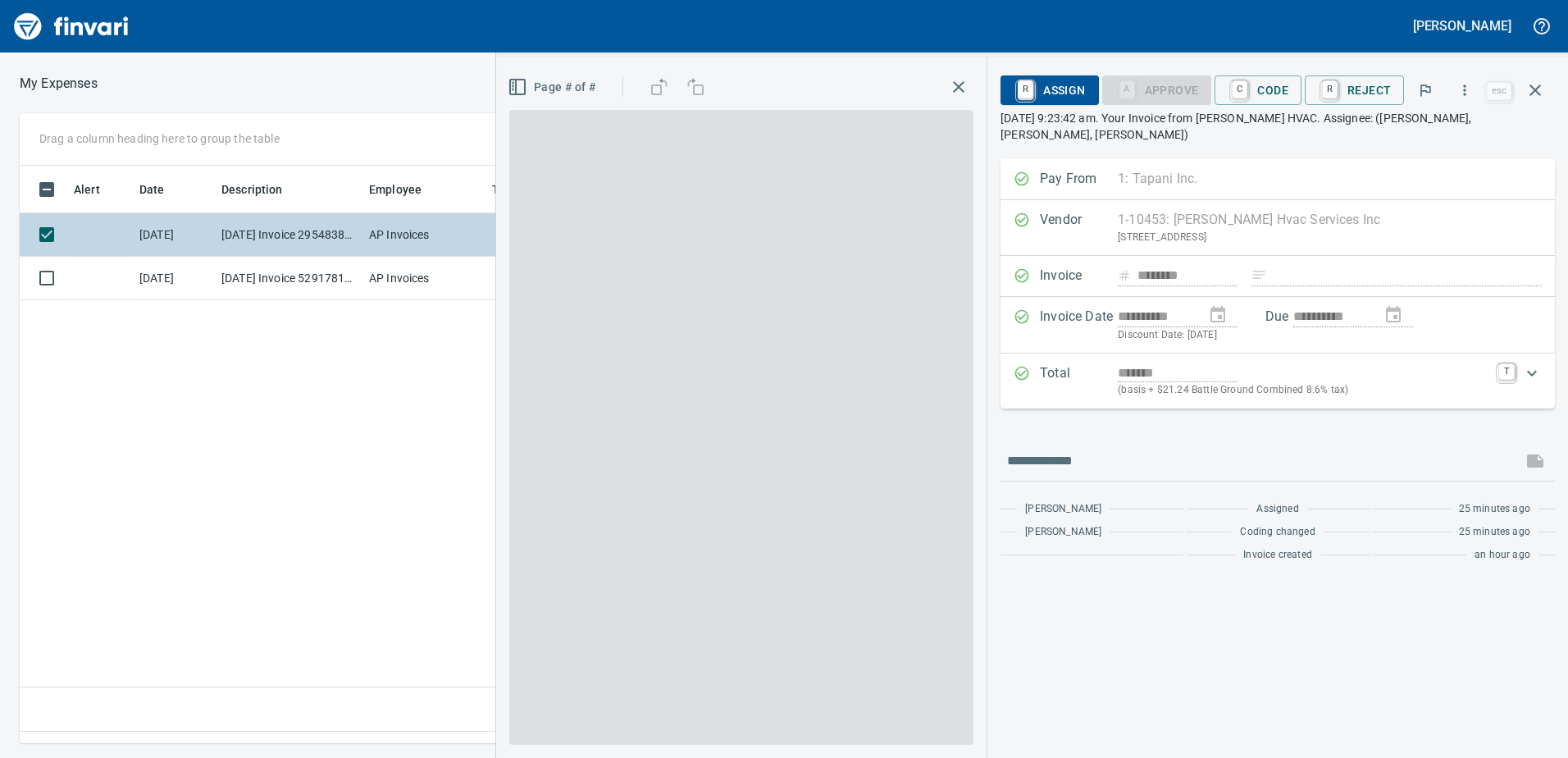
scroll to position [553, 1107]
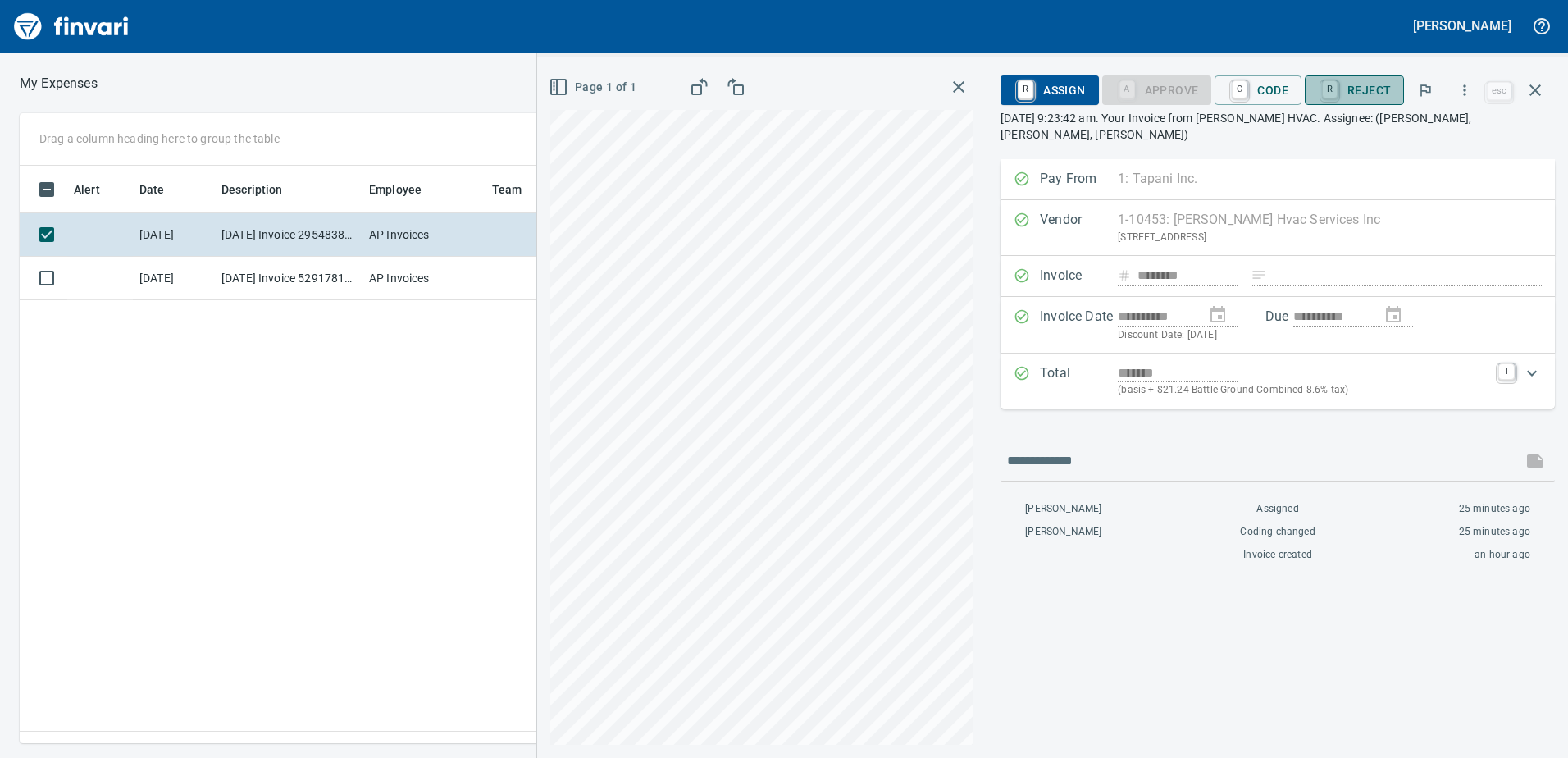
click at [1365, 86] on span "R Reject" at bounding box center [1354, 89] width 73 height 28
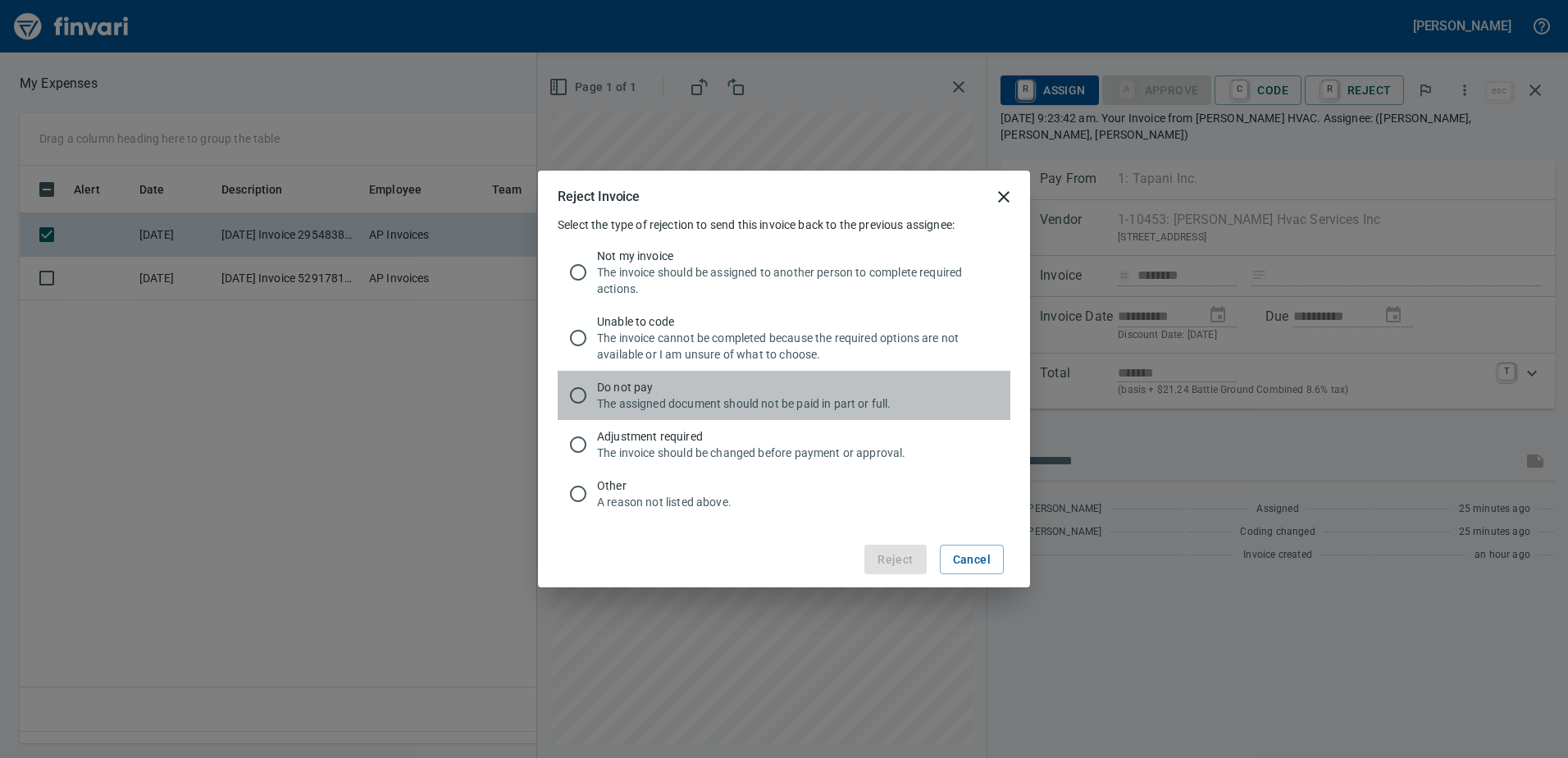
click at [681, 396] on p "The assigned document should not be paid in part or full." at bounding box center [798, 404] width 401 height 17
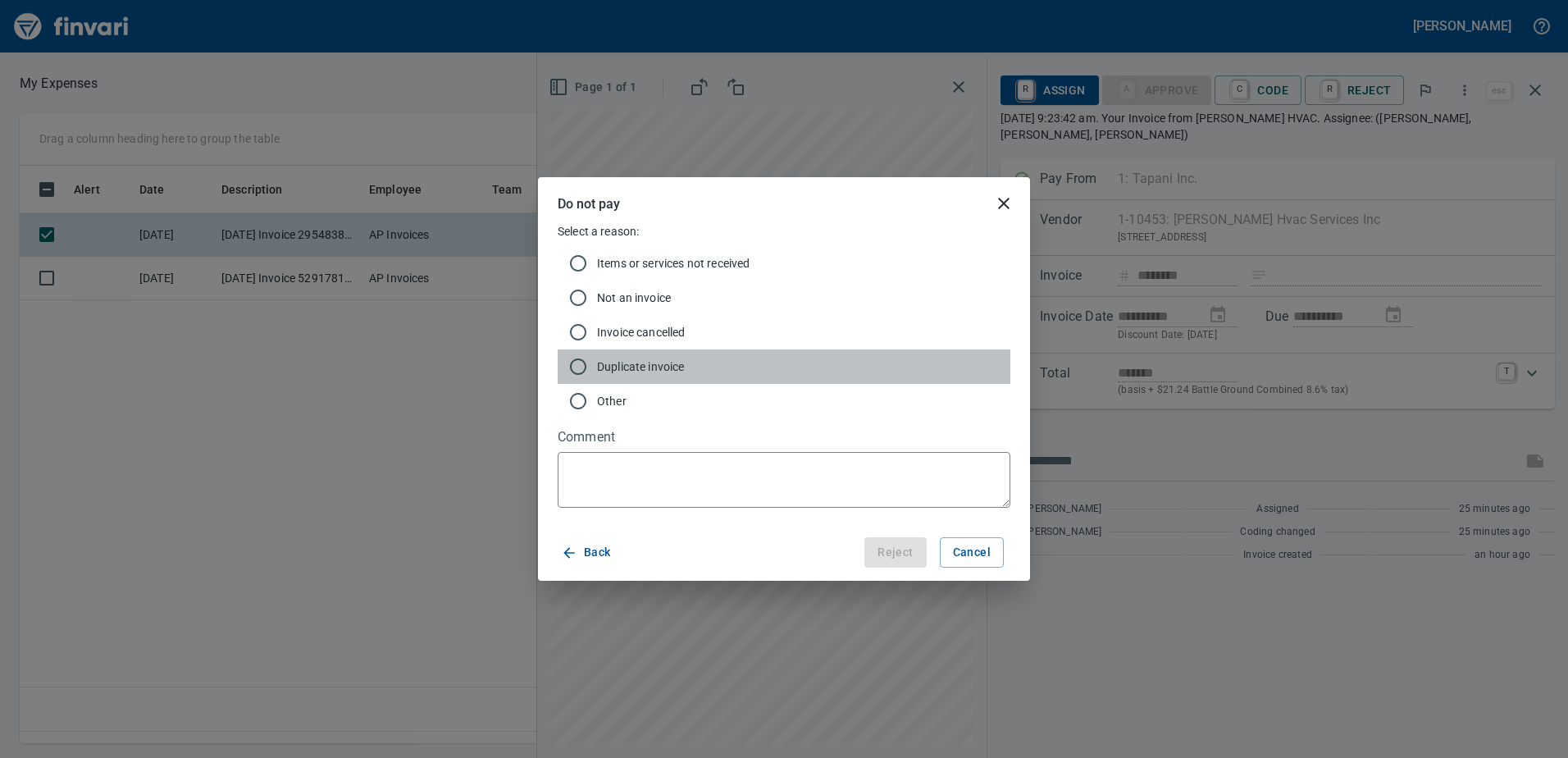
click at [657, 361] on span "Duplicate invoice" at bounding box center [798, 367] width 401 height 17
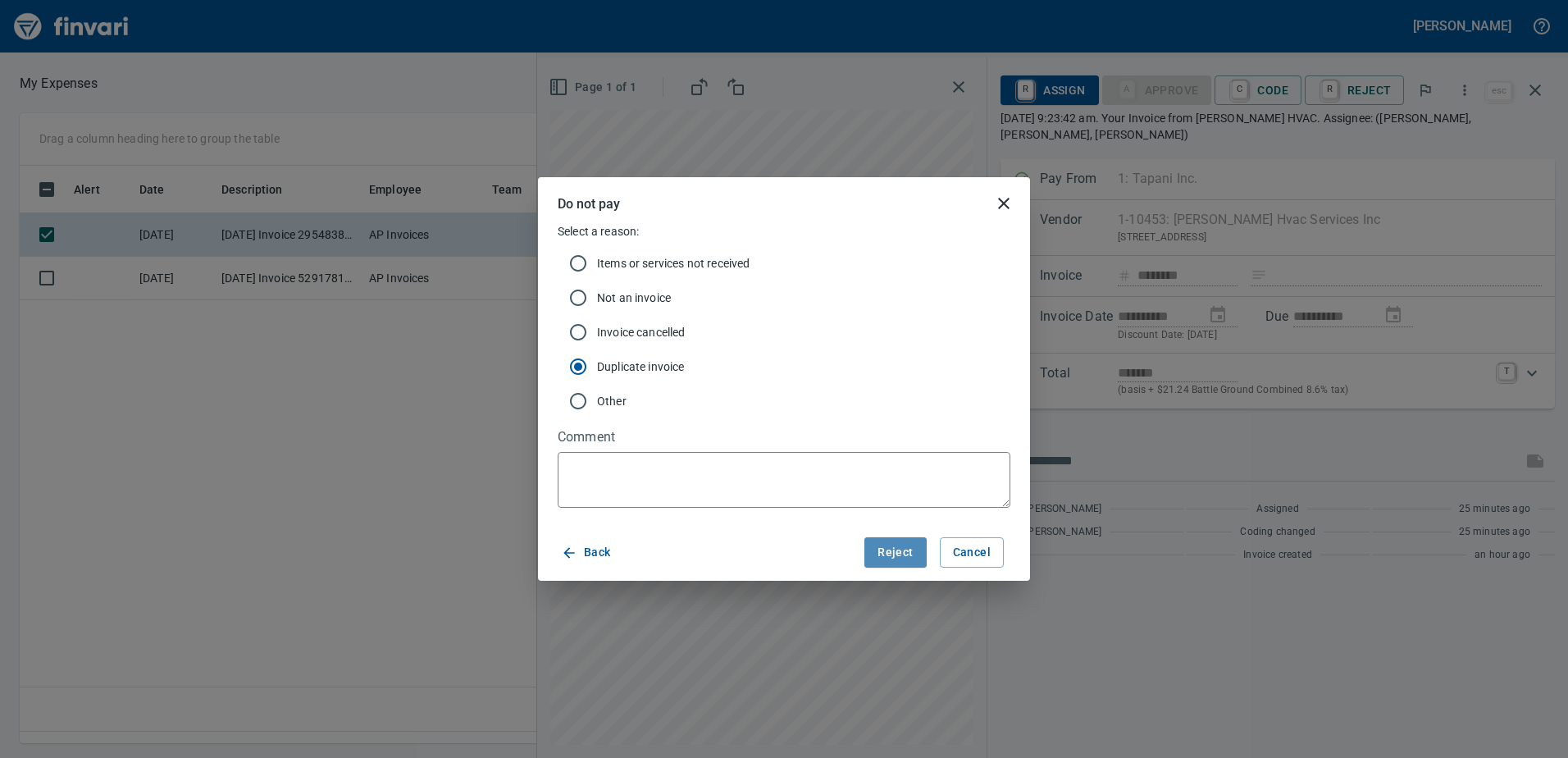
click at [903, 549] on span "Reject" at bounding box center [895, 553] width 35 height 21
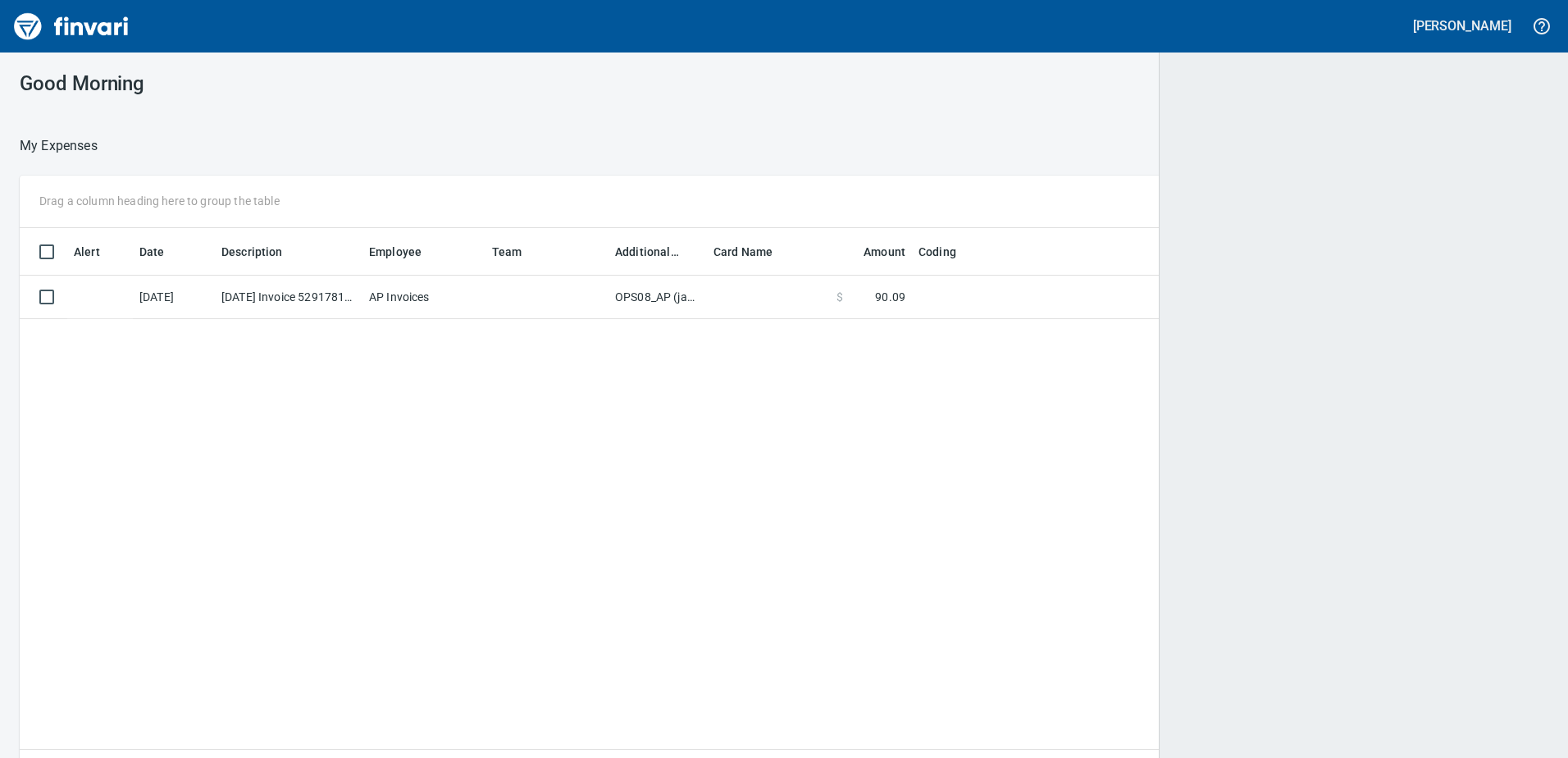
scroll to position [2, 2]
